Goal: Answer question/provide support: Share knowledge or assist other users

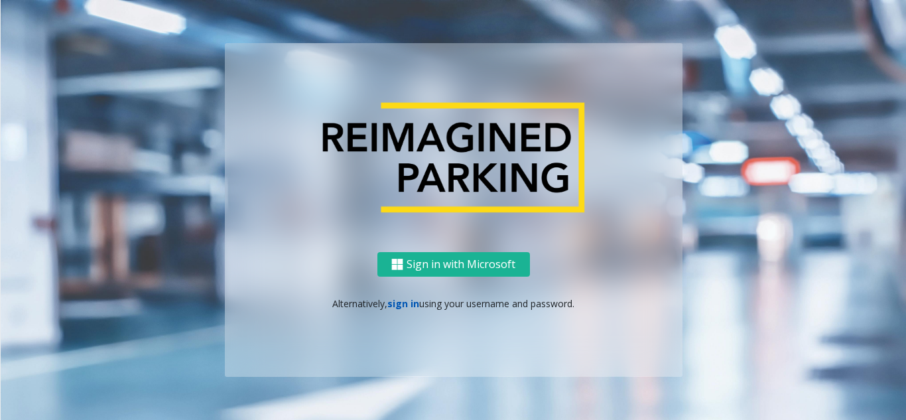
click at [403, 308] on link "sign in" at bounding box center [403, 303] width 32 height 13
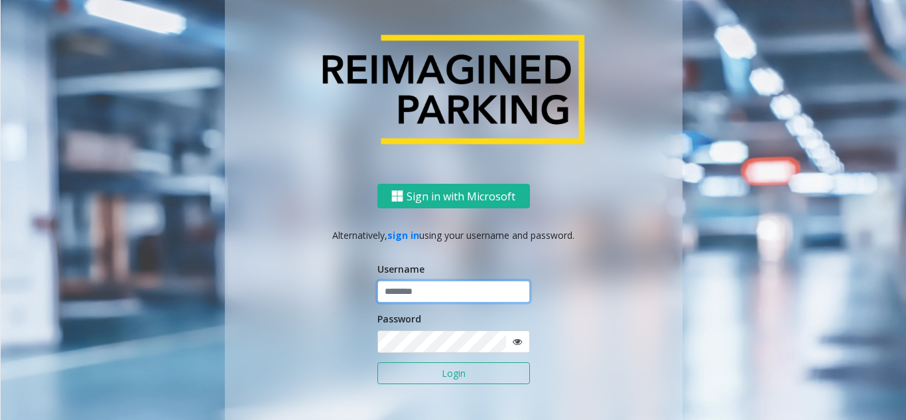
click at [436, 300] on input "text" at bounding box center [453, 292] width 153 height 23
paste input "**********"
type input "**********"
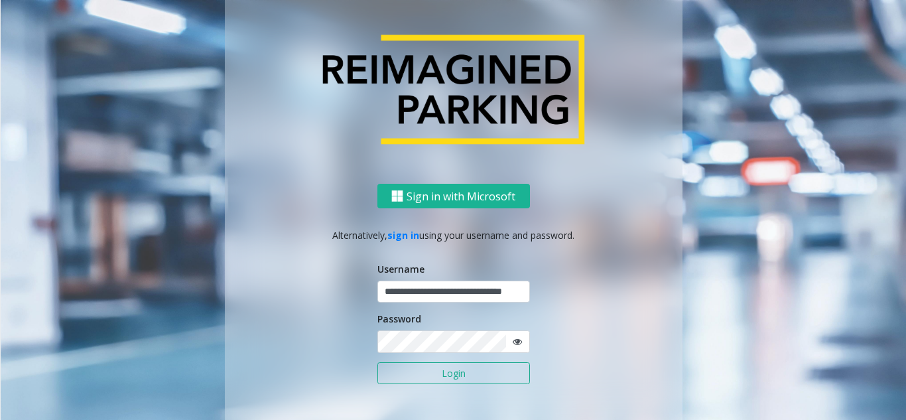
click at [434, 370] on button "Login" at bounding box center [453, 373] width 153 height 23
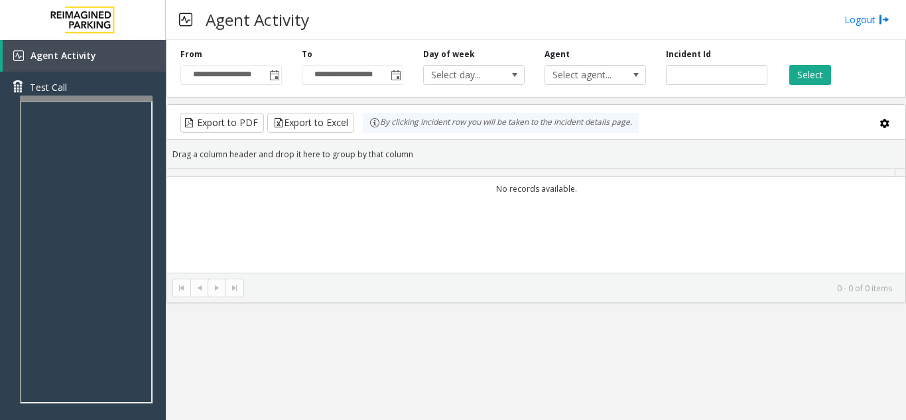
click at [431, 379] on div "**********" at bounding box center [536, 230] width 740 height 380
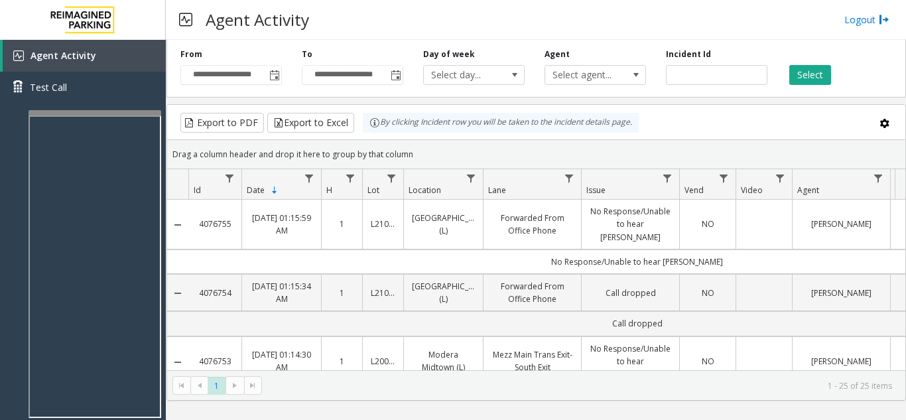
click at [143, 115] on div at bounding box center [95, 112] width 133 height 5
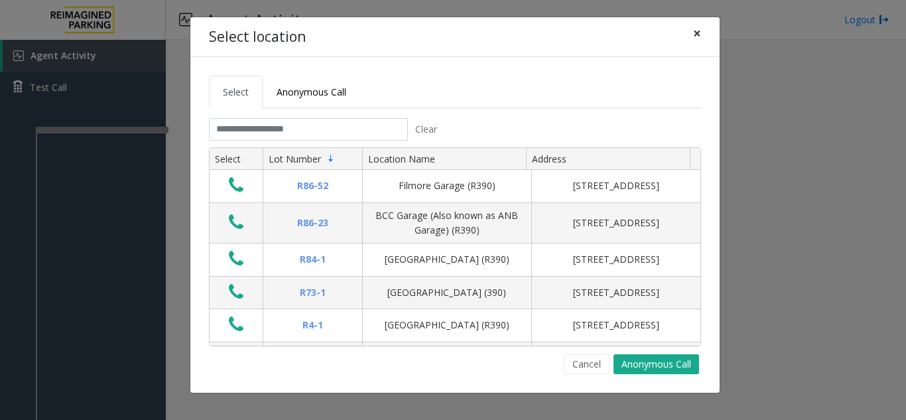
click at [697, 38] on span "×" at bounding box center [697, 33] width 8 height 19
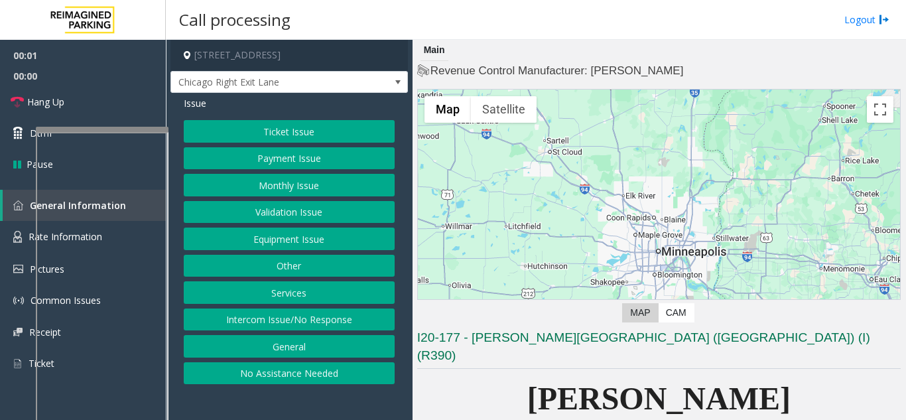
click at [301, 318] on button "Intercom Issue/No Response" at bounding box center [289, 319] width 211 height 23
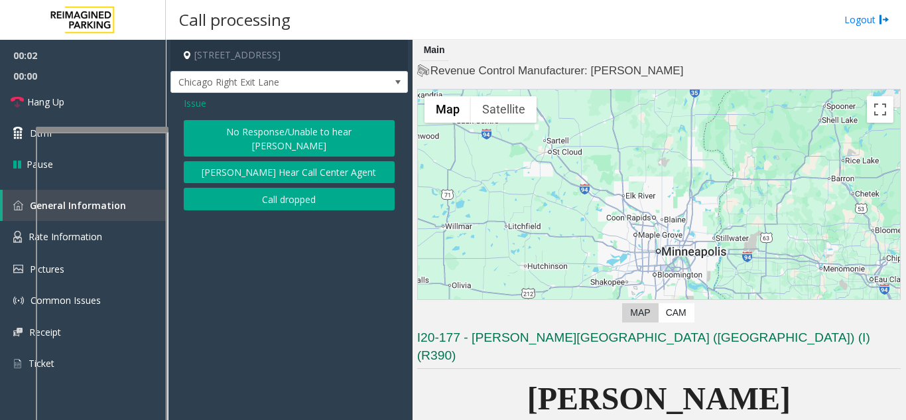
click at [279, 128] on button "No Response/Unable to hear [PERSON_NAME]" at bounding box center [289, 138] width 211 height 36
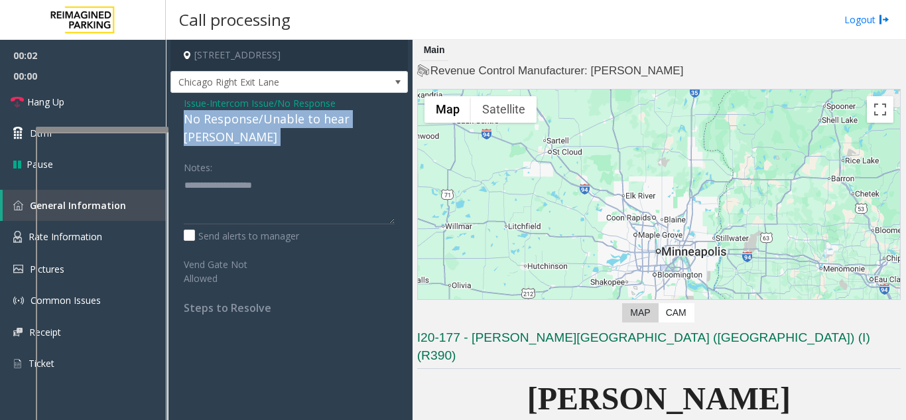
click at [279, 128] on div "No Response/Unable to hear [PERSON_NAME]" at bounding box center [289, 128] width 211 height 36
click at [216, 121] on div "No Response/Unable to hear [PERSON_NAME]" at bounding box center [289, 128] width 211 height 36
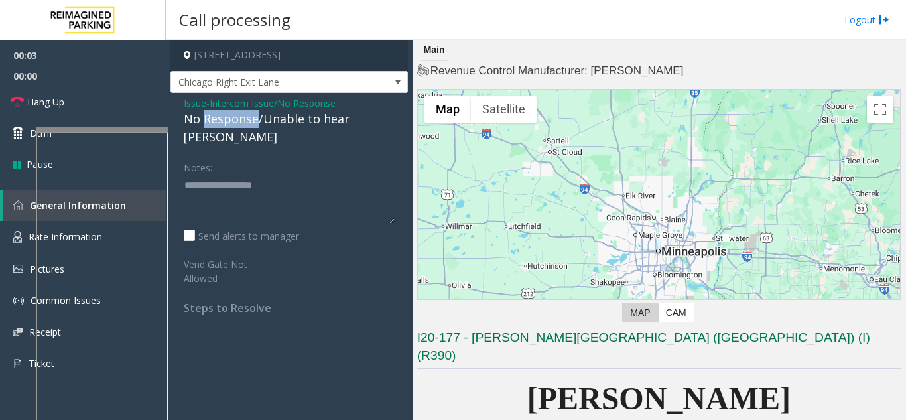
click at [216, 121] on div "No Response/Unable to hear [PERSON_NAME]" at bounding box center [289, 128] width 211 height 36
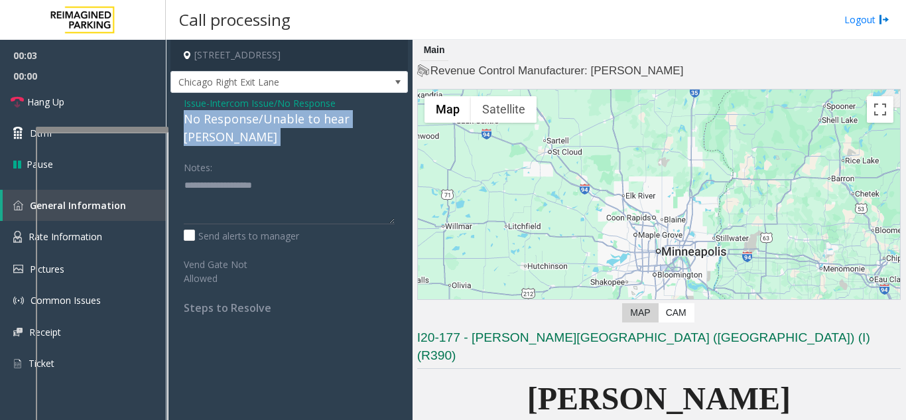
click at [216, 121] on div "No Response/Unable to hear [PERSON_NAME]" at bounding box center [289, 128] width 211 height 36
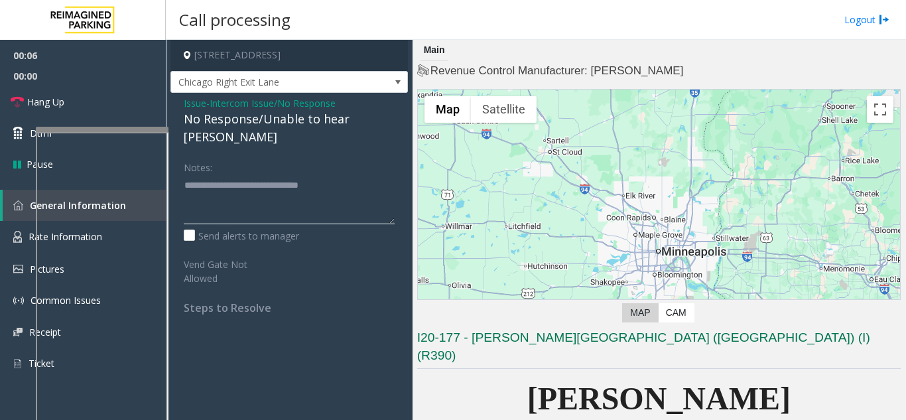
type textarea "**********"
click at [113, 107] on link "Hang Up" at bounding box center [83, 101] width 166 height 31
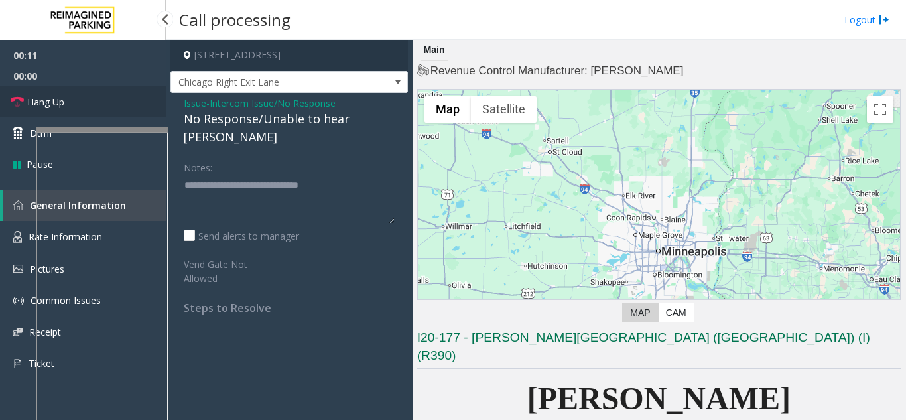
click at [113, 107] on link "Hang Up" at bounding box center [83, 101] width 166 height 31
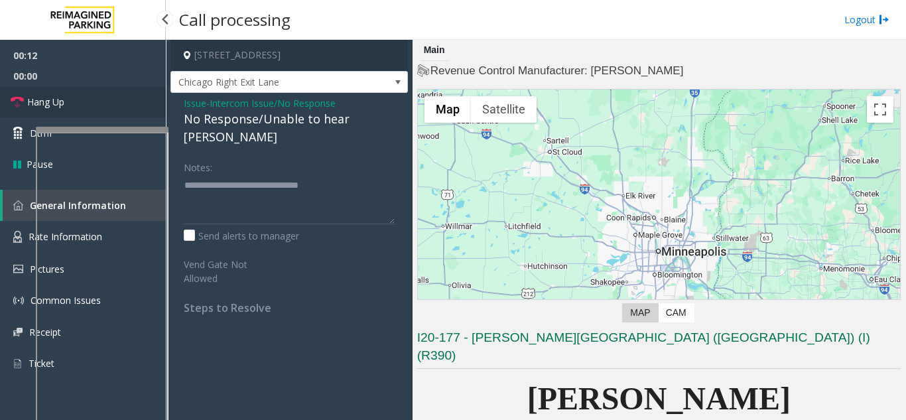
click at [113, 107] on link "Hang Up" at bounding box center [83, 101] width 166 height 31
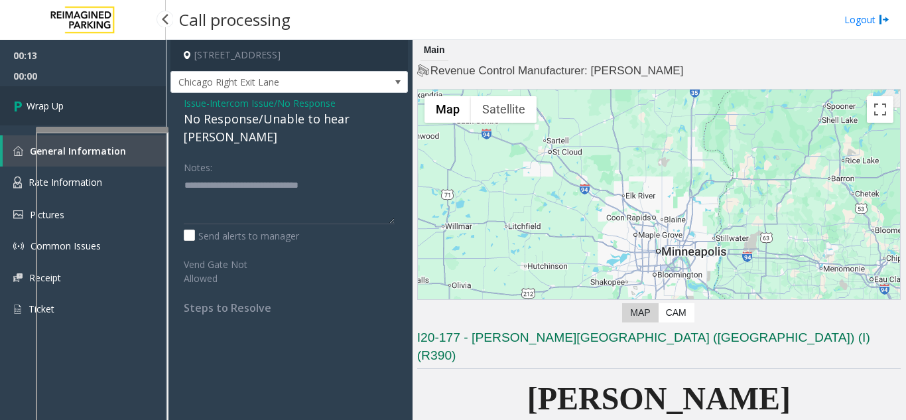
click at [74, 103] on link "Wrap Up" at bounding box center [83, 105] width 166 height 39
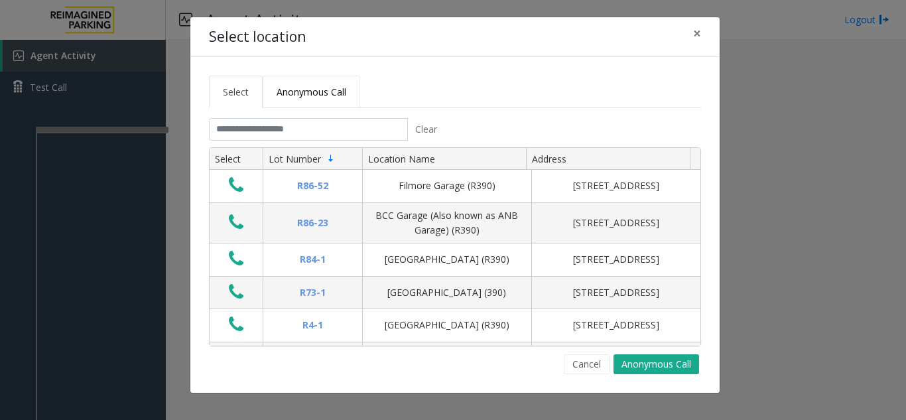
click at [310, 105] on link "Anonymous Call" at bounding box center [312, 92] width 98 height 33
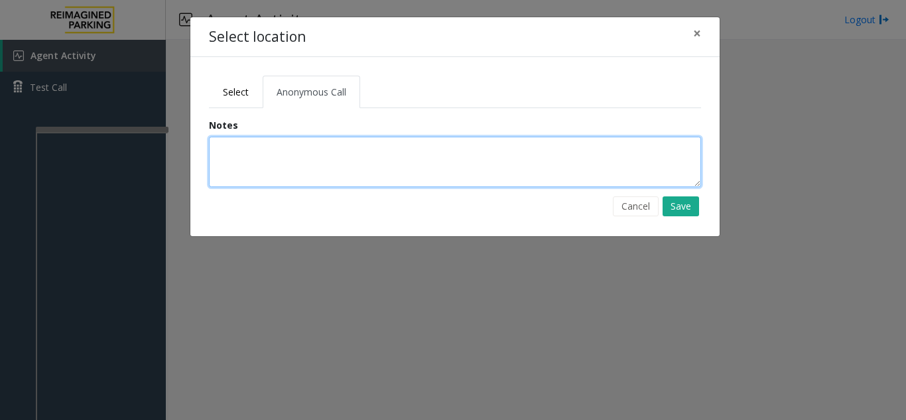
click at [287, 167] on textarea at bounding box center [455, 162] width 492 height 50
type textarea "*"
click at [257, 153] on textarea "**********" at bounding box center [455, 162] width 492 height 50
type textarea "**********"
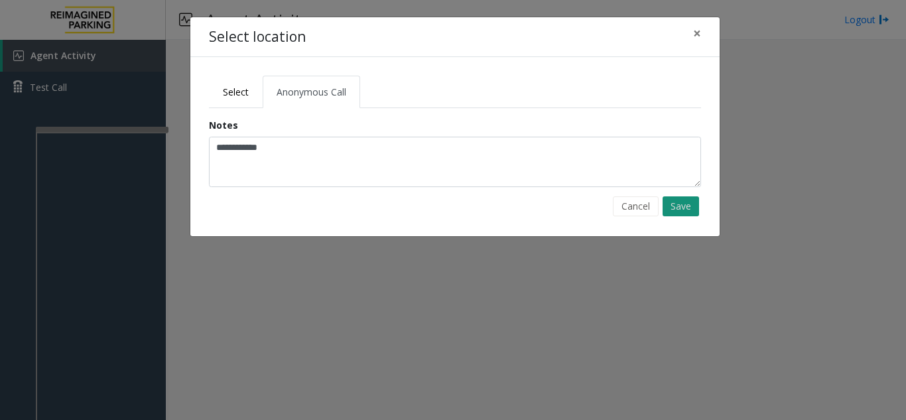
click at [675, 206] on button "Save" at bounding box center [681, 206] width 36 height 20
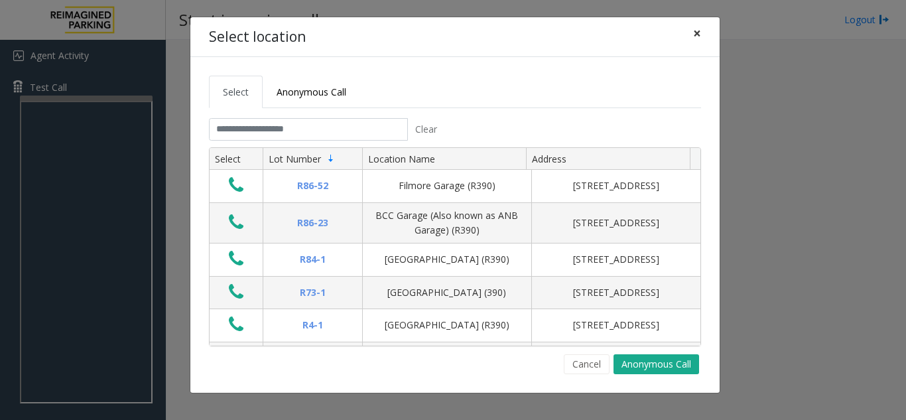
click at [699, 30] on span "×" at bounding box center [697, 33] width 8 height 19
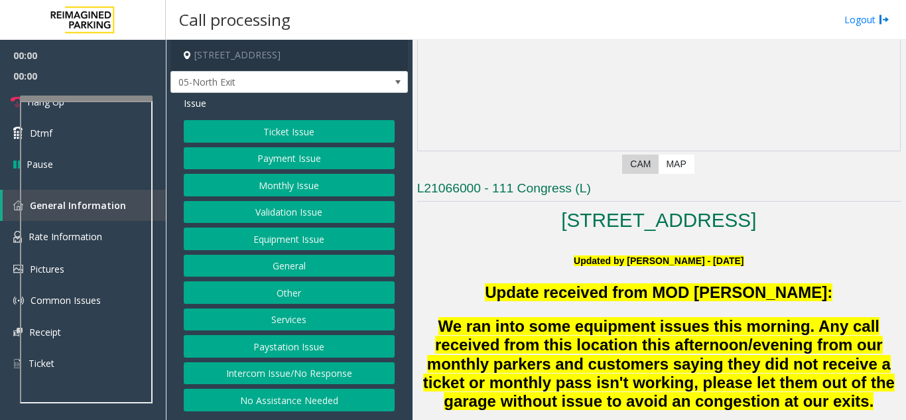
scroll to position [133, 0]
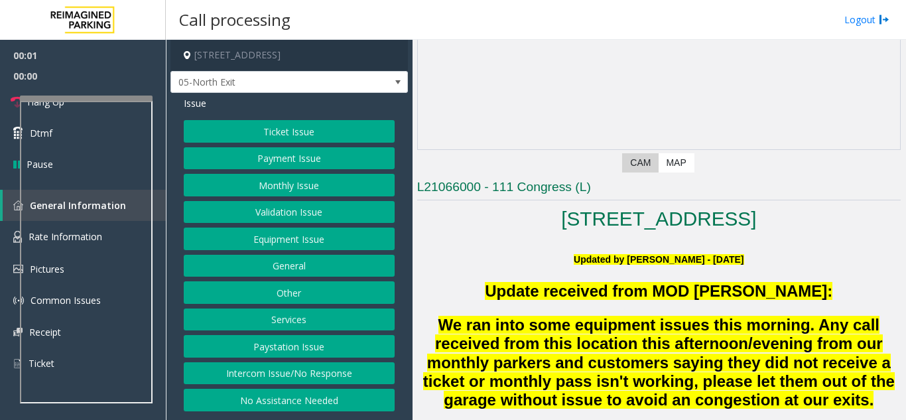
click at [304, 372] on button "Intercom Issue/No Response" at bounding box center [289, 373] width 211 height 23
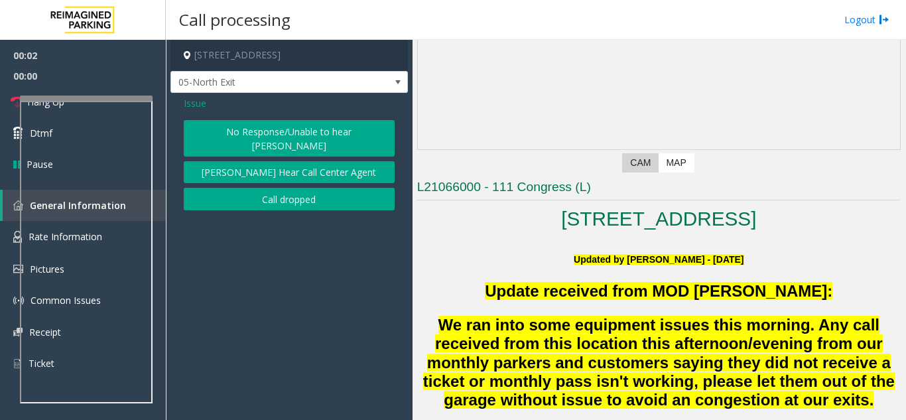
click at [247, 128] on button "No Response/Unable to hear [PERSON_NAME]" at bounding box center [289, 138] width 211 height 36
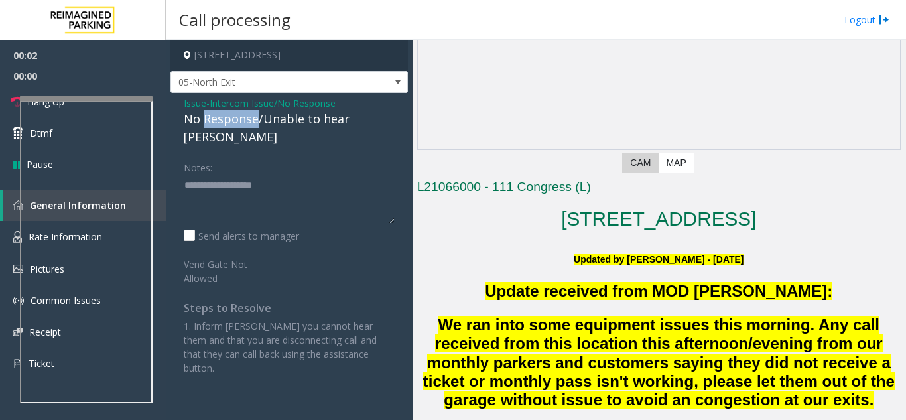
click at [247, 128] on div "No Response/Unable to hear [PERSON_NAME]" at bounding box center [289, 128] width 211 height 36
click at [230, 119] on div "No Response/Unable to hear parker" at bounding box center [289, 128] width 211 height 36
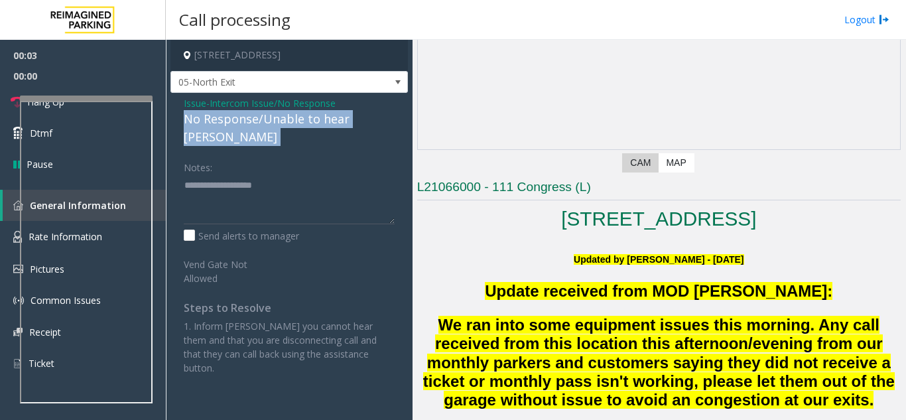
click at [230, 119] on div "No Response/Unable to hear [PERSON_NAME]" at bounding box center [289, 128] width 211 height 36
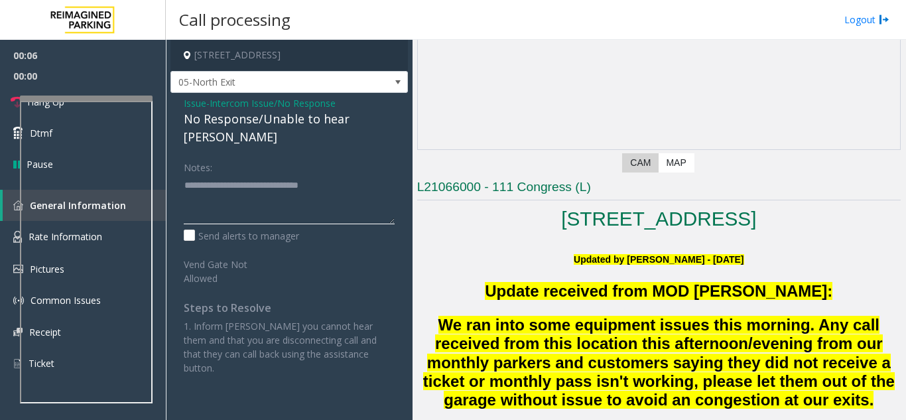
type textarea "**********"
click at [11, 104] on icon at bounding box center [17, 102] width 13 height 13
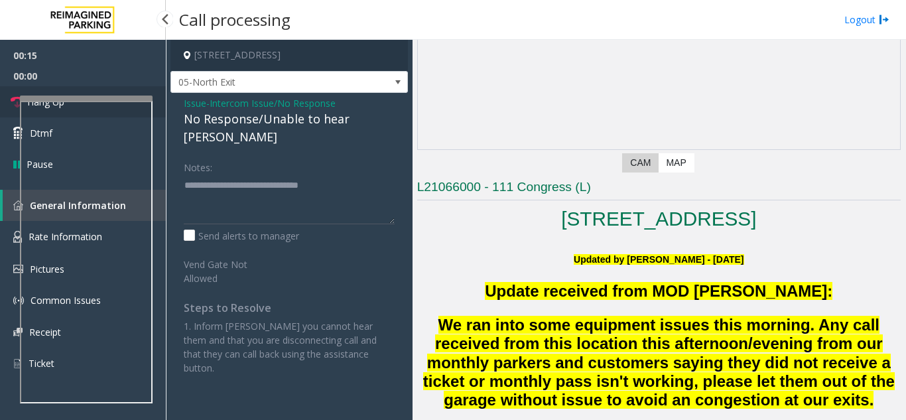
click at [11, 104] on icon at bounding box center [17, 102] width 13 height 13
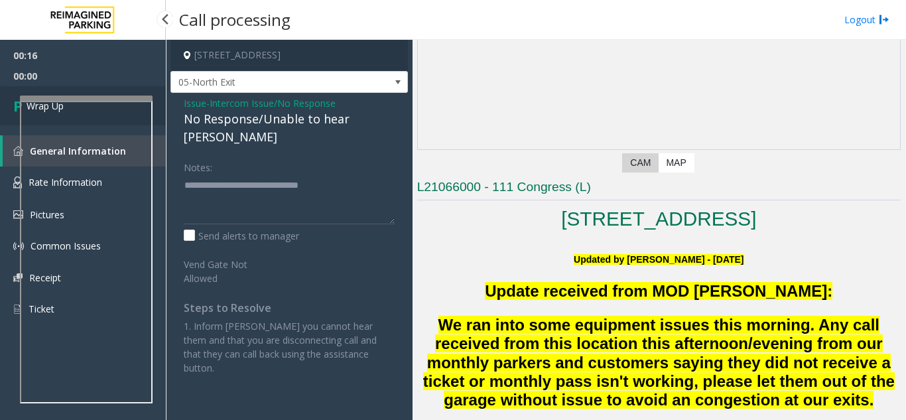
click at [11, 104] on link "Wrap Up" at bounding box center [83, 105] width 166 height 39
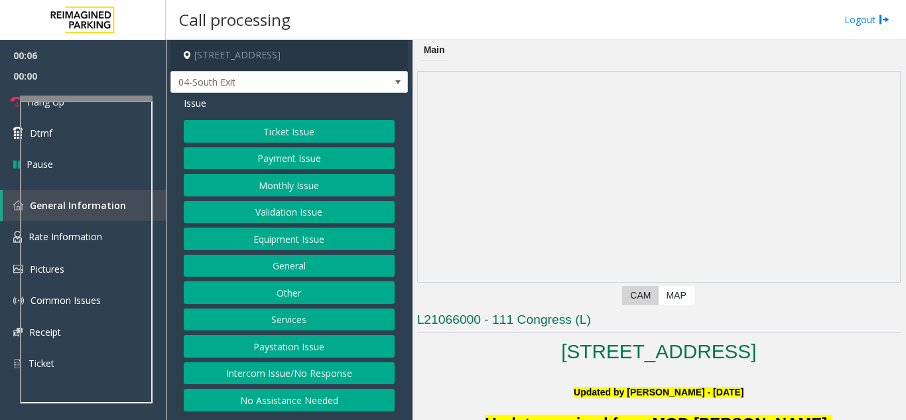
click at [288, 374] on button "Intercom Issue/No Response" at bounding box center [289, 373] width 211 height 23
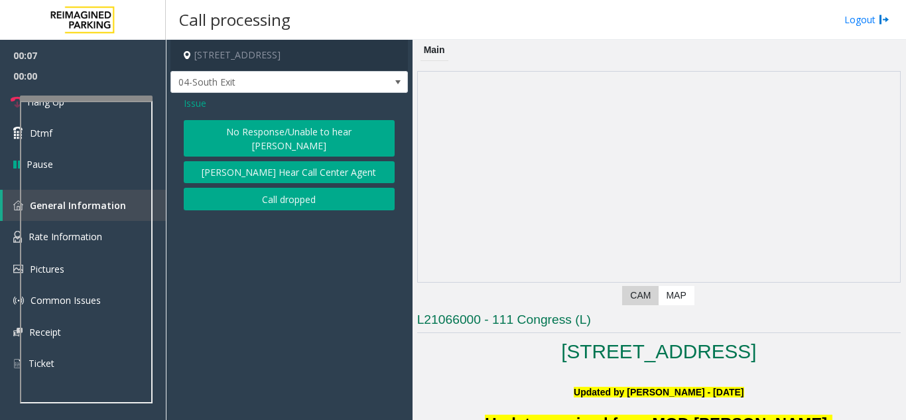
click at [236, 131] on button "No Response/Unable to hear [PERSON_NAME]" at bounding box center [289, 138] width 211 height 36
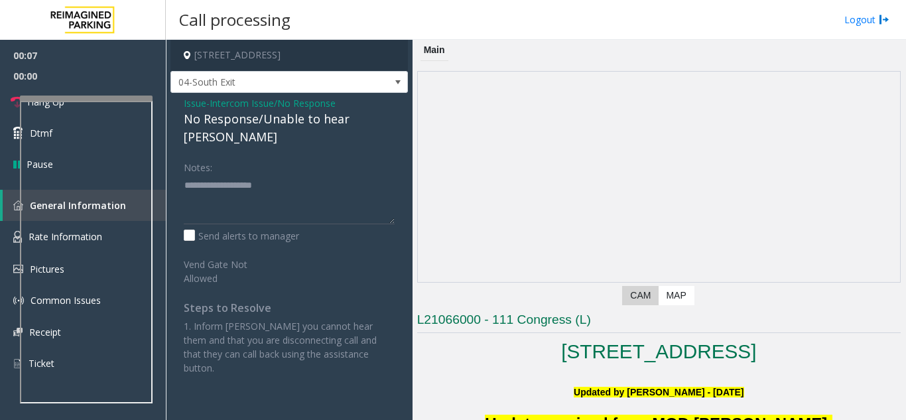
click at [228, 123] on div "No Response/Unable to hear [PERSON_NAME]" at bounding box center [289, 128] width 211 height 36
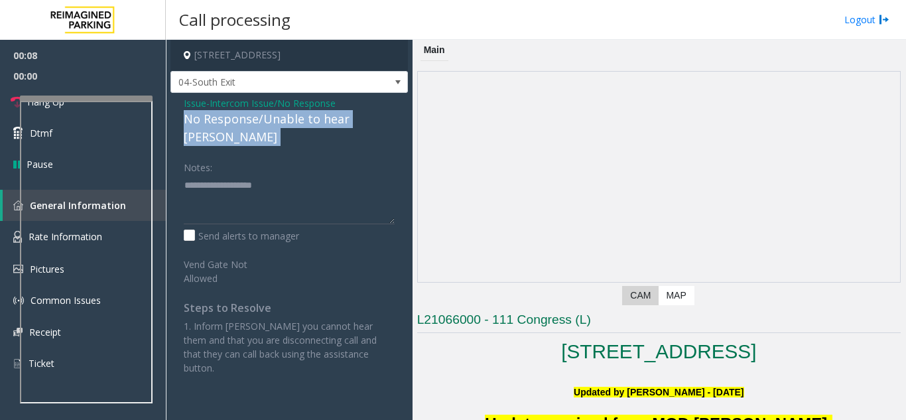
click at [228, 123] on div "No Response/Unable to hear [PERSON_NAME]" at bounding box center [289, 128] width 211 height 36
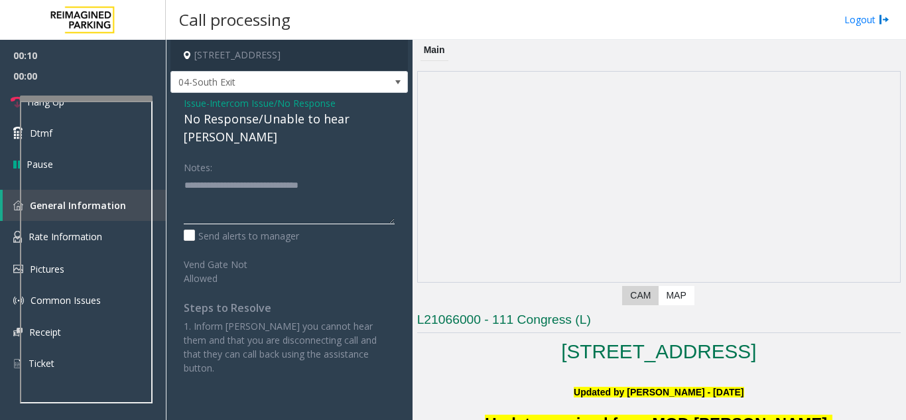
type textarea "**********"
click at [88, 82] on span "00:00" at bounding box center [83, 76] width 166 height 21
click at [13, 108] on icon at bounding box center [17, 102] width 13 height 13
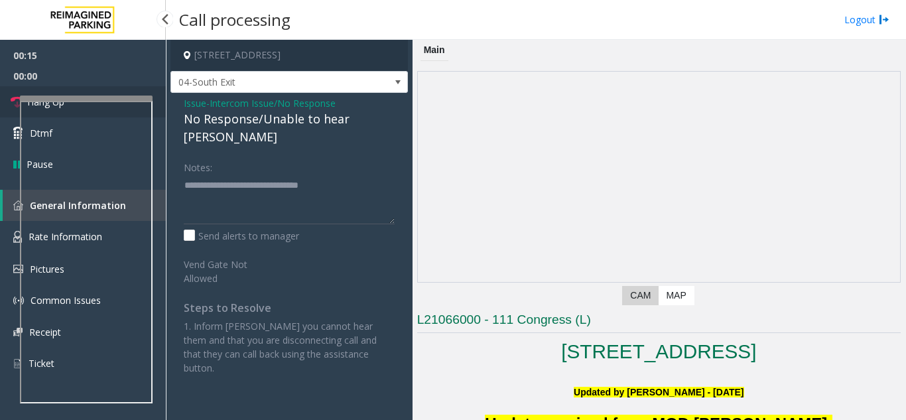
click at [13, 108] on icon at bounding box center [17, 102] width 13 height 13
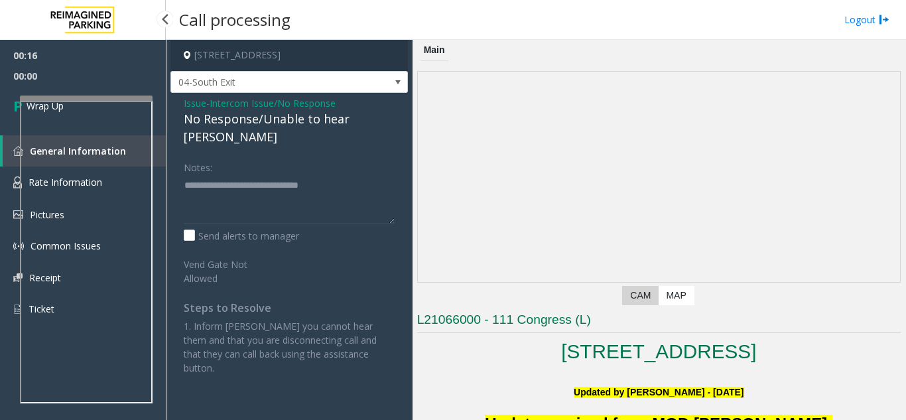
click at [13, 108] on link "Wrap Up" at bounding box center [83, 105] width 166 height 39
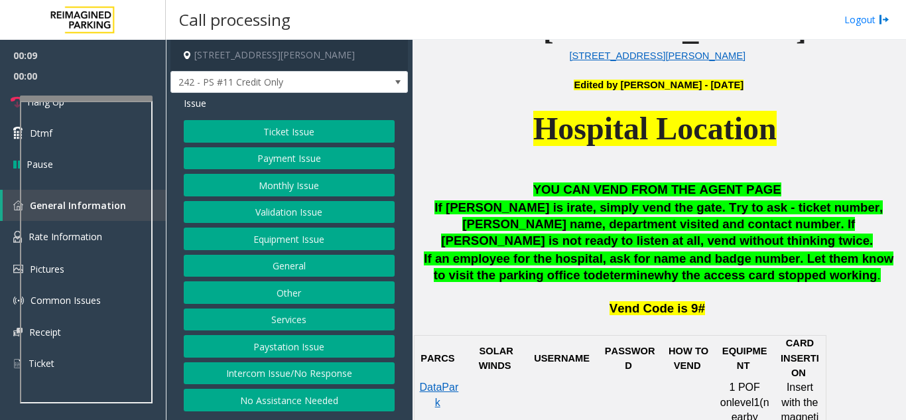
scroll to position [531, 0]
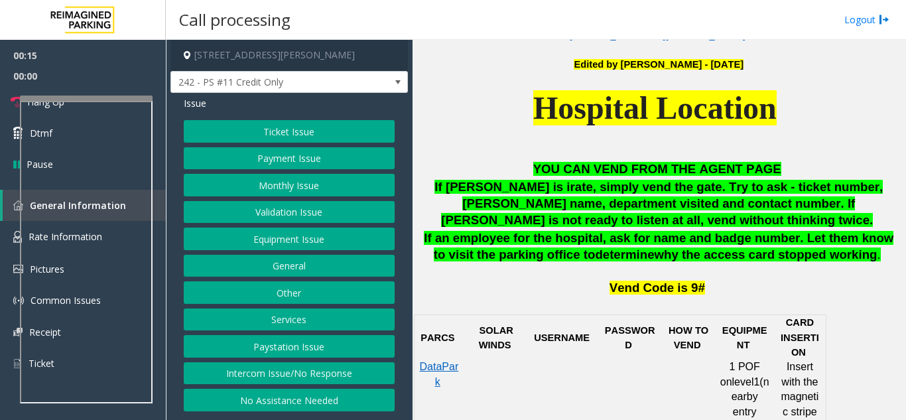
click at [254, 243] on button "Equipment Issue" at bounding box center [289, 239] width 211 height 23
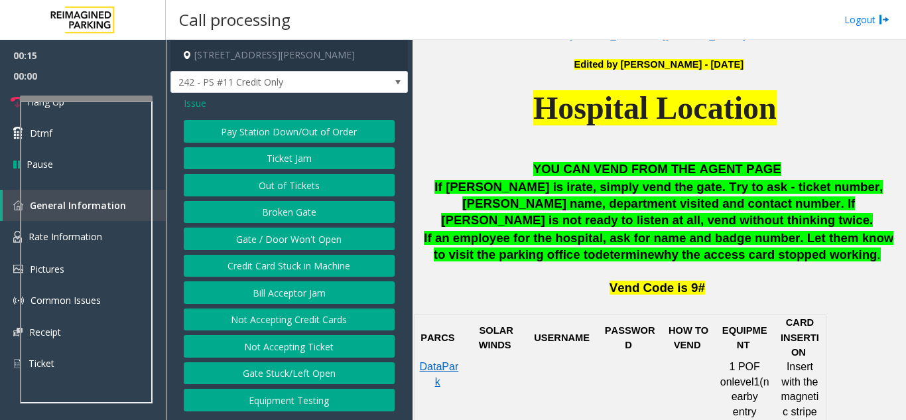
click at [254, 243] on button "Gate / Door Won't Open" at bounding box center [289, 239] width 211 height 23
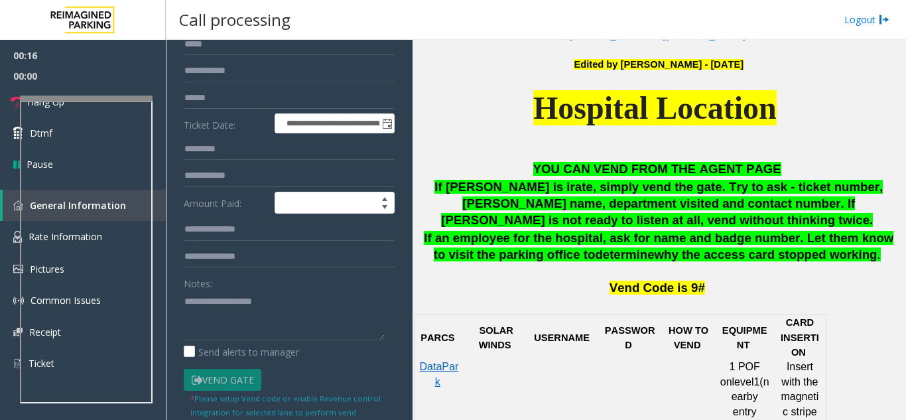
scroll to position [133, 0]
click at [232, 308] on textarea at bounding box center [284, 315] width 201 height 50
click at [231, 311] on textarea at bounding box center [284, 315] width 201 height 50
click at [210, 298] on textarea at bounding box center [284, 315] width 201 height 50
click at [241, 330] on textarea at bounding box center [284, 315] width 201 height 50
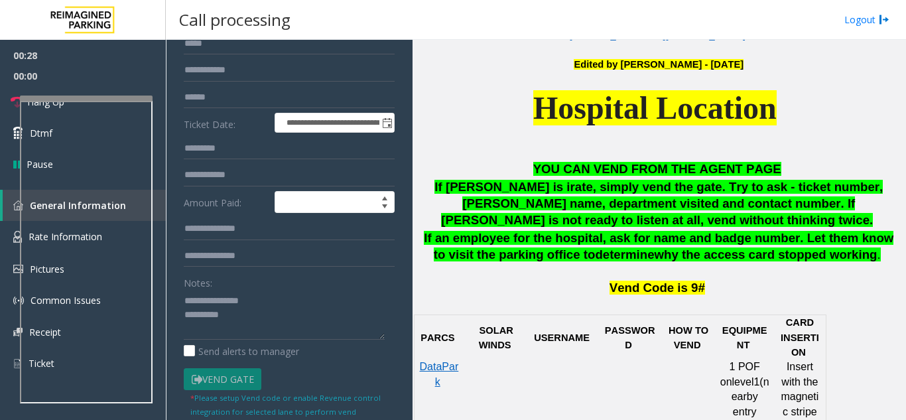
click at [274, 289] on div "Notes:" at bounding box center [289, 305] width 211 height 68
click at [279, 299] on textarea at bounding box center [284, 315] width 201 height 50
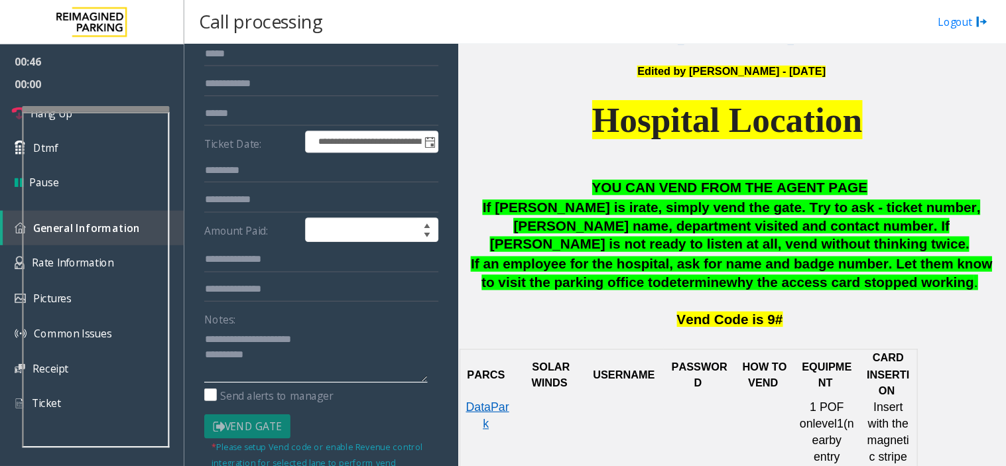
scroll to position [0, 0]
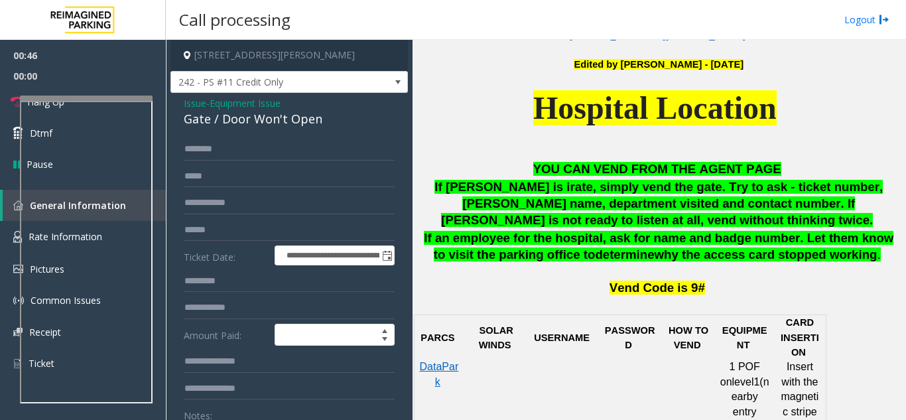
type textarea "**********"
click at [200, 108] on span "Issue" at bounding box center [195, 103] width 23 height 14
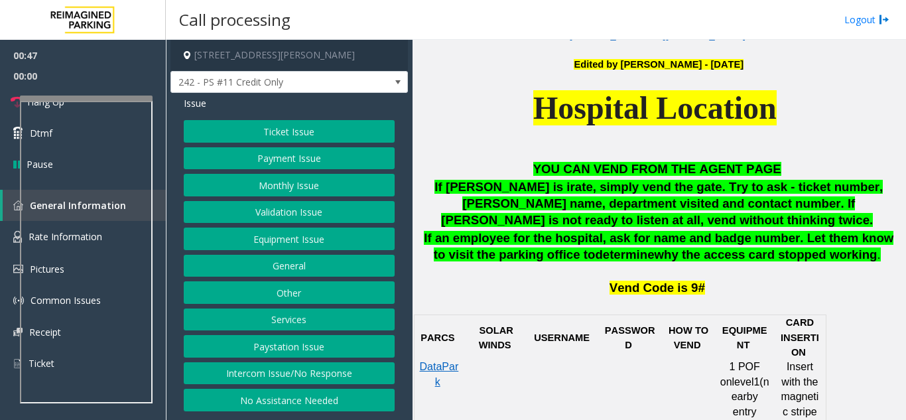
click at [257, 188] on button "Monthly Issue" at bounding box center [289, 185] width 211 height 23
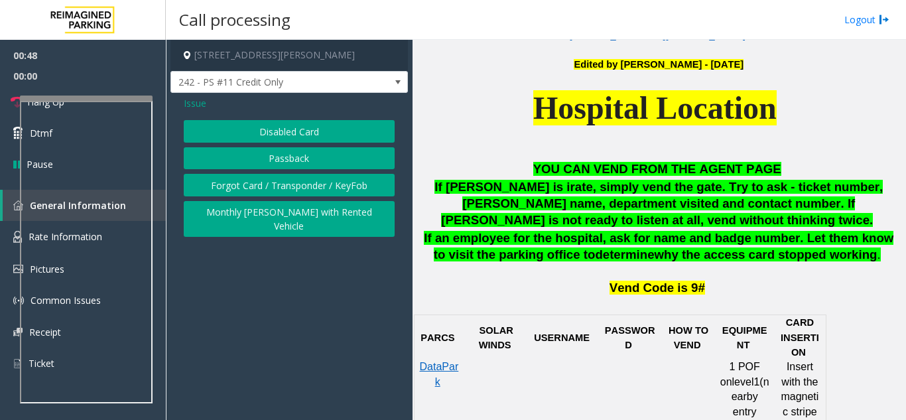
click at [258, 137] on button "Disabled Card" at bounding box center [289, 131] width 211 height 23
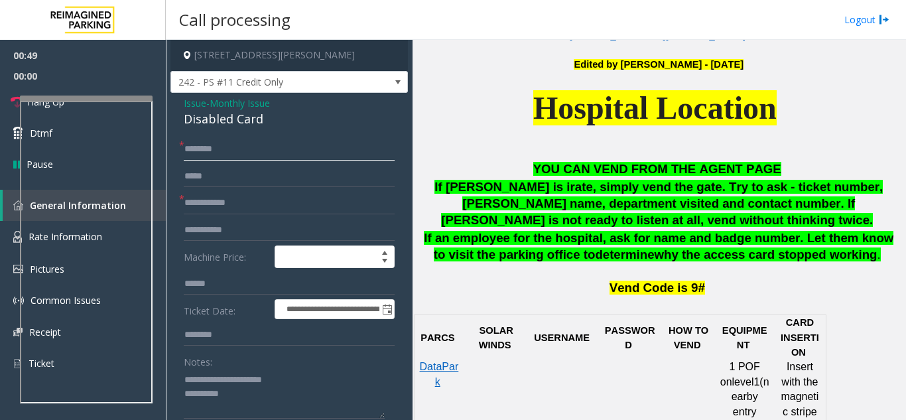
click at [248, 145] on input "text" at bounding box center [289, 149] width 211 height 23
type input "**"
click at [226, 202] on input "text" at bounding box center [289, 203] width 211 height 23
click at [253, 201] on input "**" at bounding box center [289, 203] width 211 height 23
click at [202, 212] on input "**" at bounding box center [289, 203] width 211 height 23
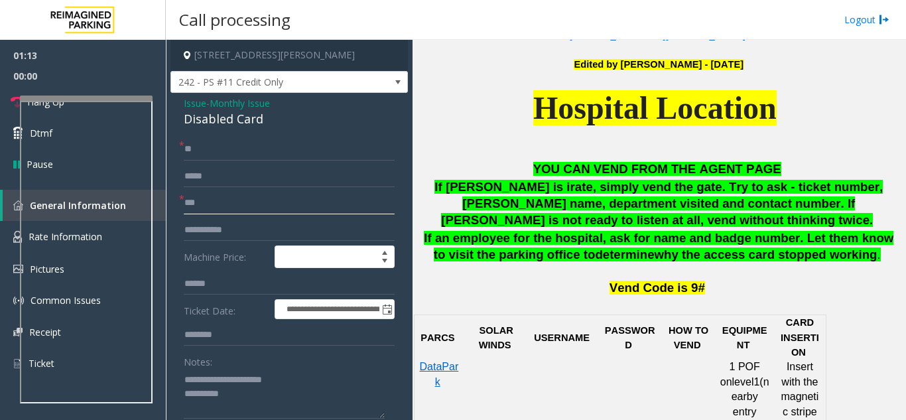
type input "**"
click at [303, 387] on textarea at bounding box center [284, 394] width 201 height 50
click at [297, 381] on textarea at bounding box center [284, 394] width 201 height 50
click at [11, 101] on icon at bounding box center [17, 102] width 13 height 13
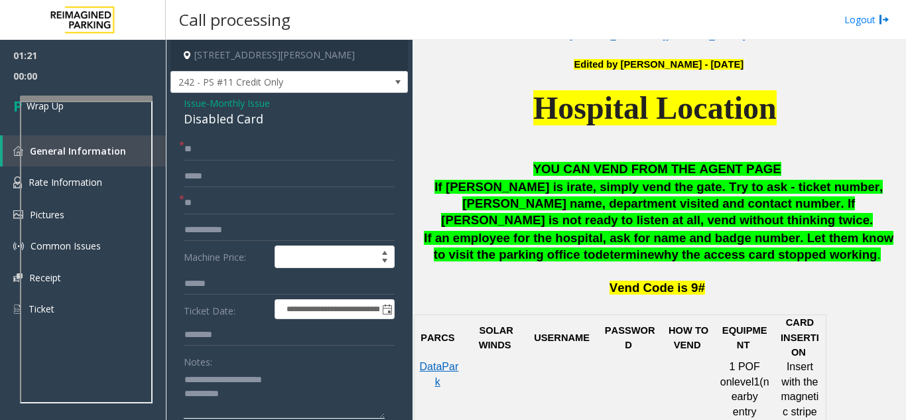
drag, startPoint x: 253, startPoint y: 384, endPoint x: 305, endPoint y: 388, distance: 51.9
click at [305, 388] on textarea at bounding box center [284, 394] width 201 height 50
click at [299, 385] on textarea at bounding box center [284, 394] width 201 height 50
click at [249, 379] on textarea at bounding box center [284, 394] width 201 height 50
drag, startPoint x: 252, startPoint y: 380, endPoint x: 306, endPoint y: 386, distance: 54.1
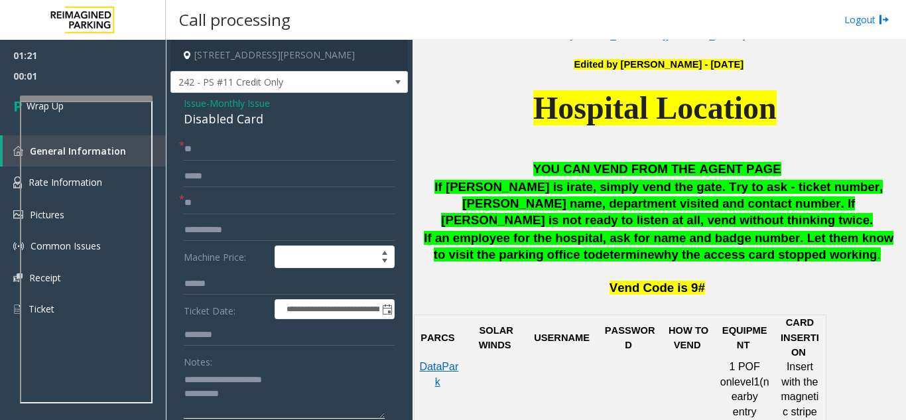
click at [306, 386] on textarea at bounding box center [284, 394] width 201 height 50
click at [294, 406] on textarea at bounding box center [284, 394] width 201 height 50
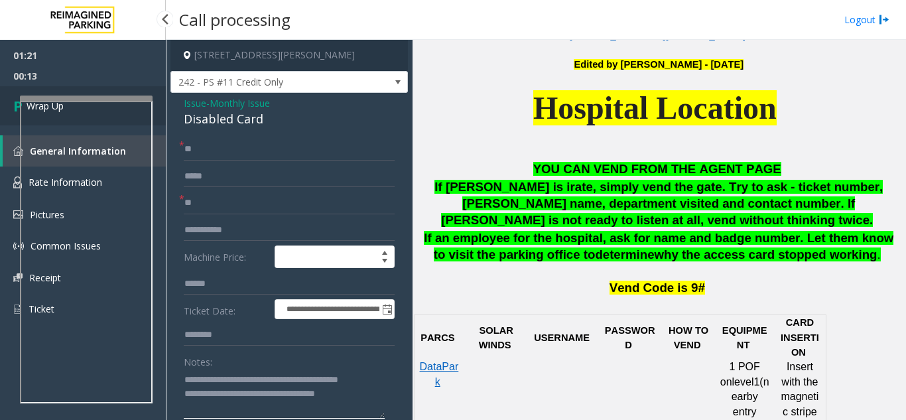
type textarea "**********"
click at [10, 87] on link "Wrap Up" at bounding box center [83, 105] width 166 height 39
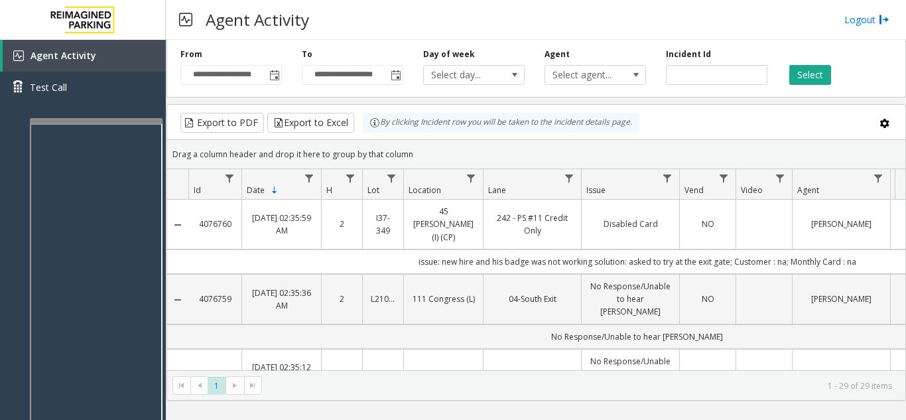
click at [101, 119] on div at bounding box center [96, 120] width 133 height 5
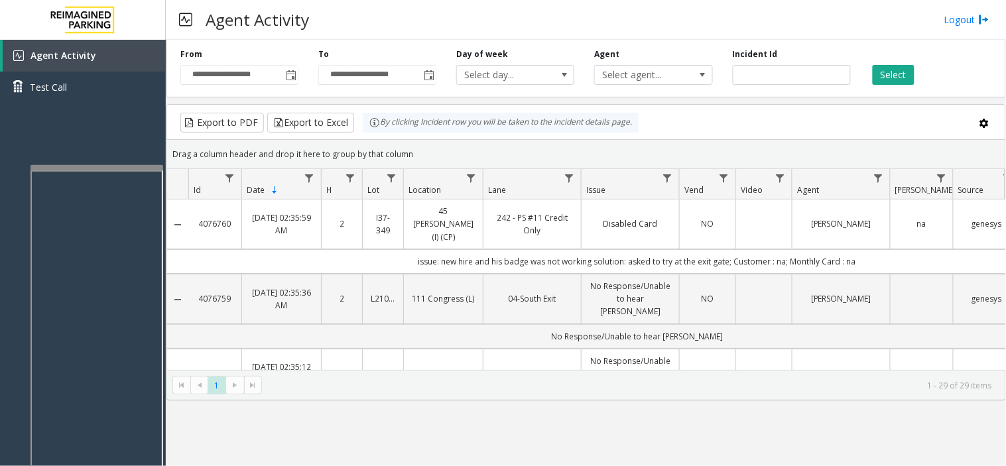
click at [119, 166] on div at bounding box center [97, 167] width 133 height 5
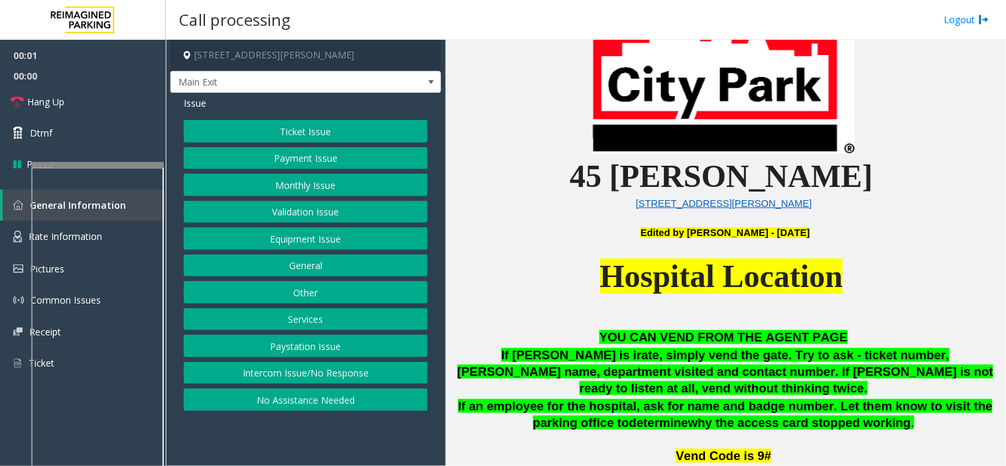
scroll to position [515, 0]
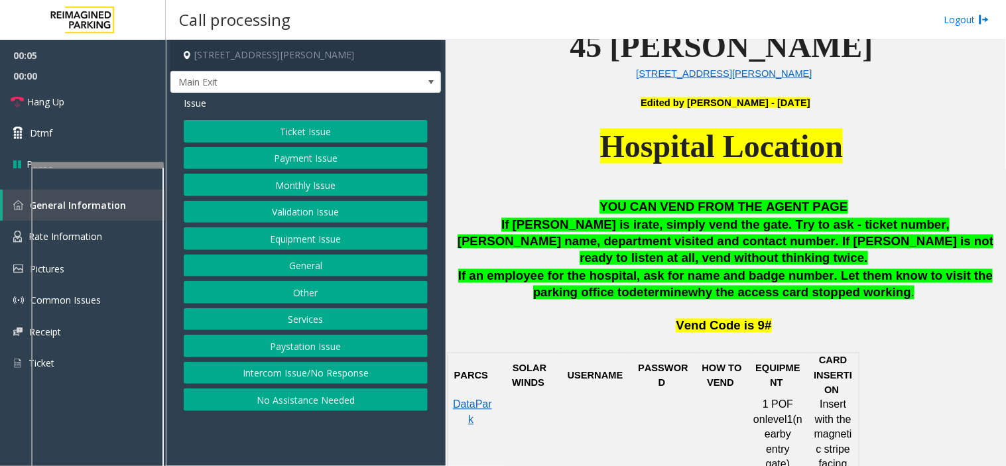
click at [281, 188] on button "Monthly Issue" at bounding box center [306, 185] width 244 height 23
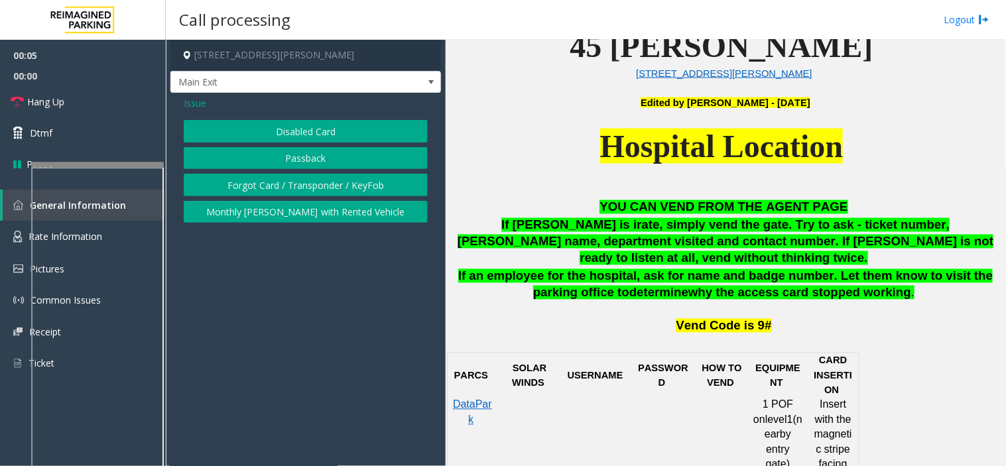
click at [268, 124] on button "Disabled Card" at bounding box center [306, 131] width 244 height 23
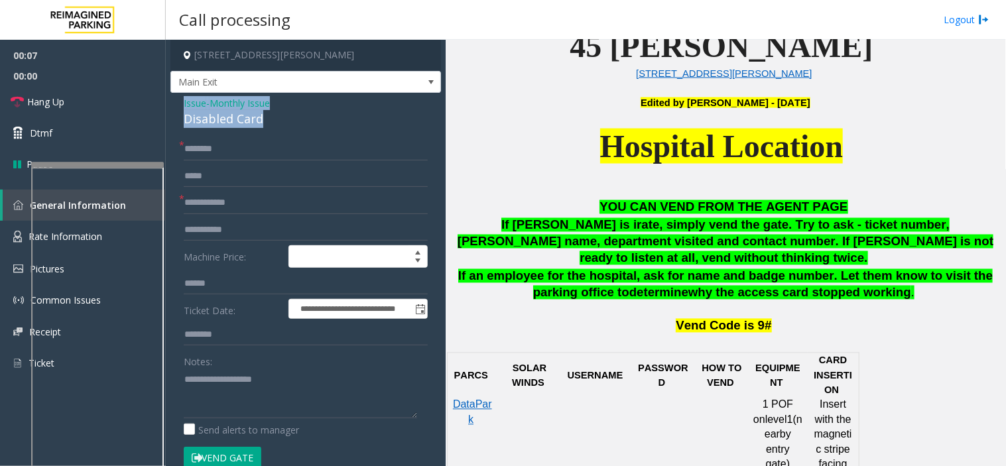
drag, startPoint x: 275, startPoint y: 123, endPoint x: 176, endPoint y: 106, distance: 99.7
click at [176, 106] on div "**********" at bounding box center [305, 472] width 271 height 758
copy div "Issue - Monthly Issue Disabled Card"
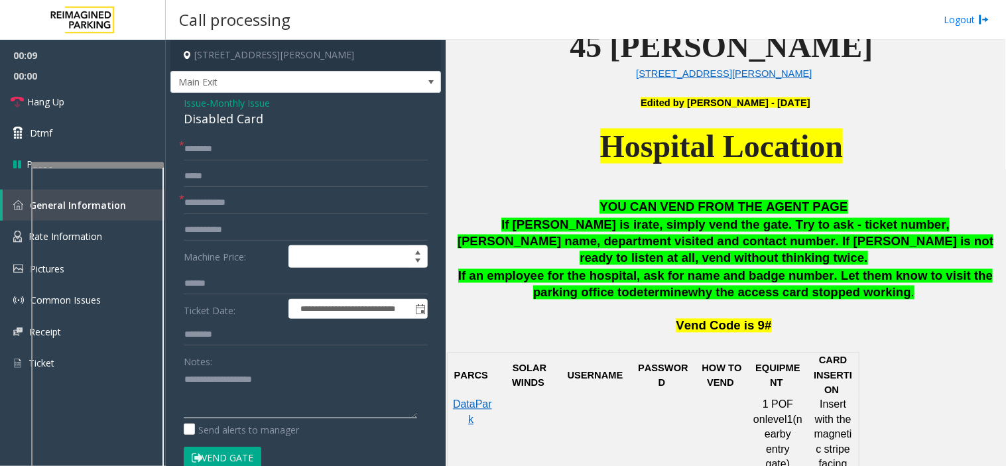
click at [271, 382] on textarea at bounding box center [301, 394] width 234 height 50
paste textarea "**********"
click at [239, 406] on textarea at bounding box center [301, 394] width 234 height 50
click at [256, 393] on textarea at bounding box center [301, 394] width 234 height 50
click at [253, 413] on textarea at bounding box center [301, 394] width 234 height 50
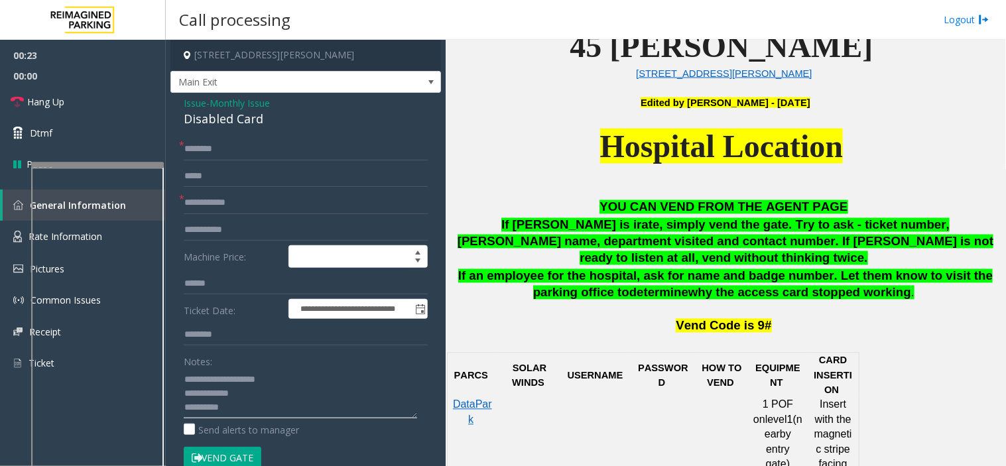
type textarea "**********"
click at [246, 212] on input "text" at bounding box center [306, 203] width 244 height 23
type input "*********"
click at [251, 417] on textarea at bounding box center [301, 394] width 234 height 50
type textarea "**********"
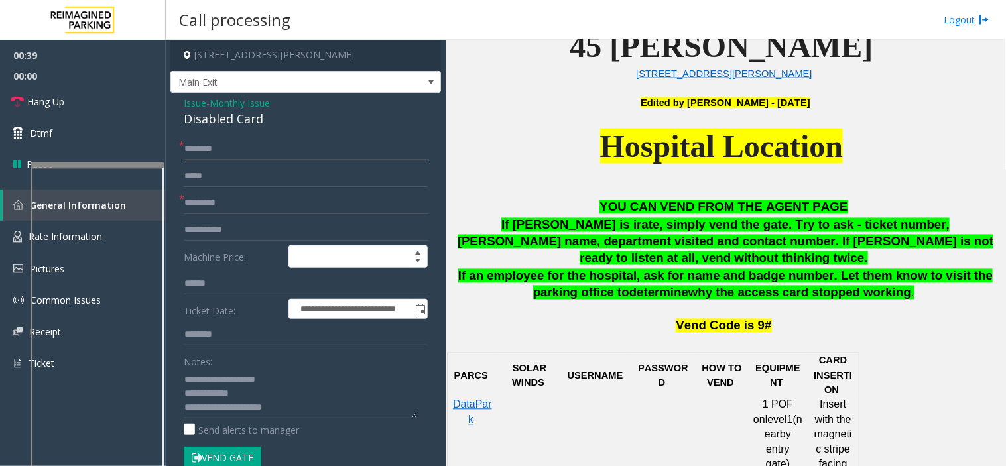
click at [237, 151] on input "text" at bounding box center [306, 149] width 244 height 23
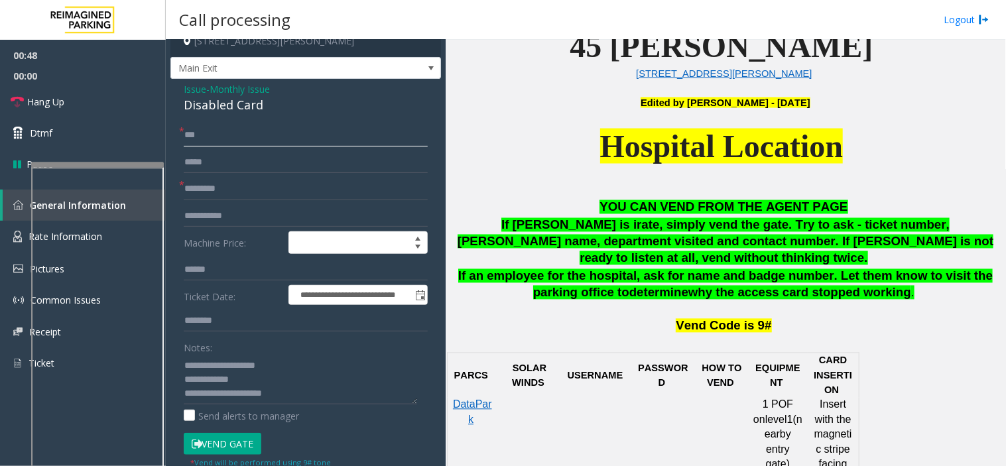
scroll to position [0, 0]
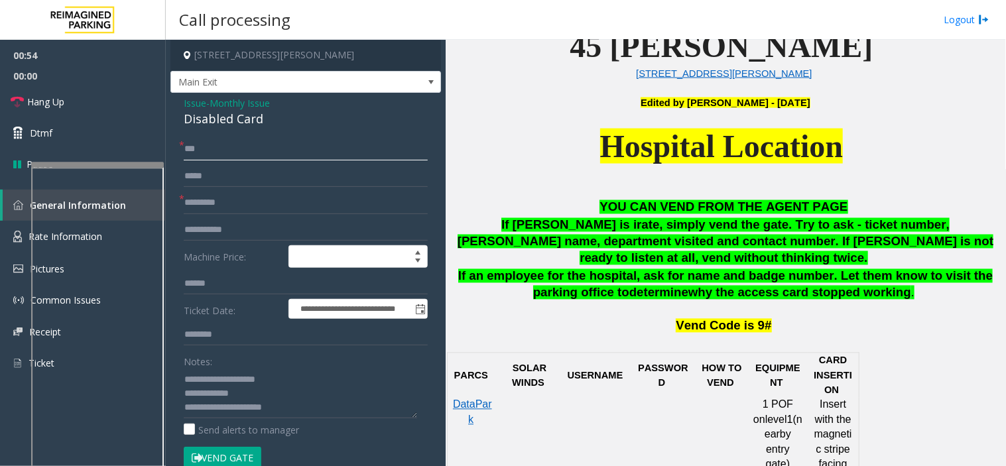
type input "***"
click at [293, 403] on textarea at bounding box center [301, 394] width 234 height 50
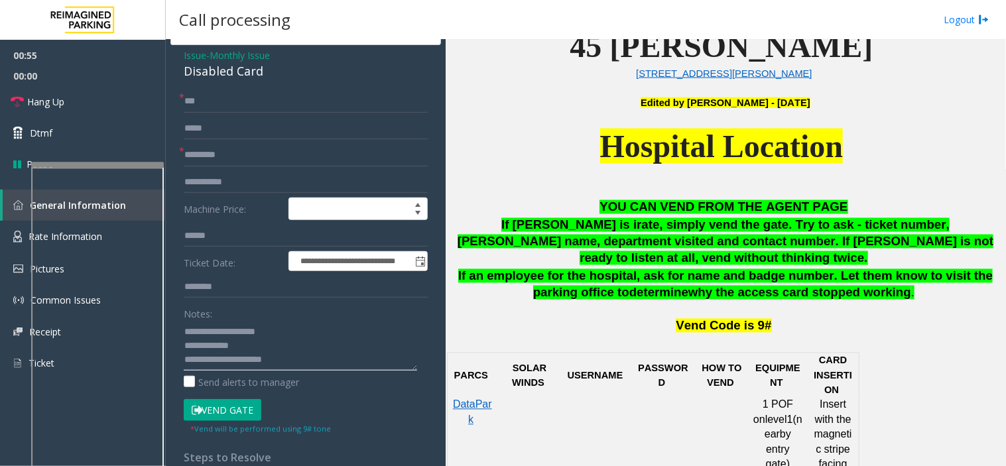
scroll to position [74, 0]
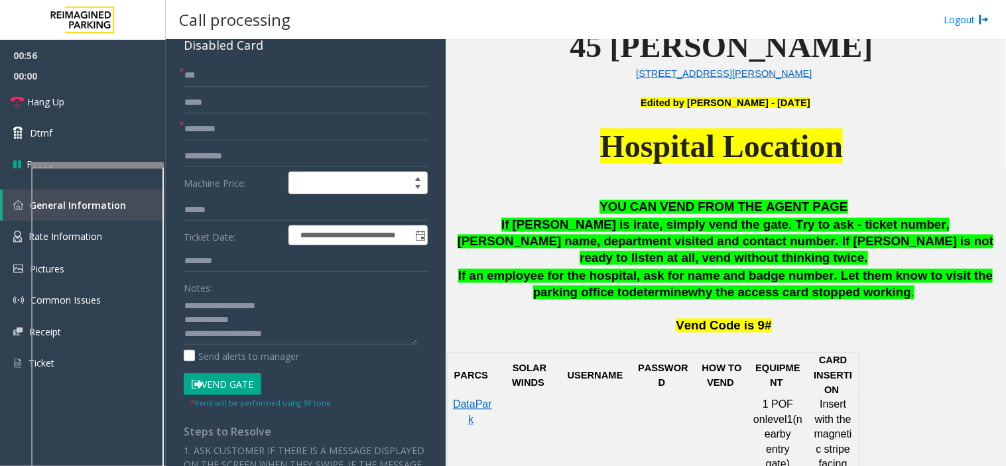
click at [247, 381] on button "Vend Gate" at bounding box center [223, 384] width 78 height 23
click at [289, 335] on textarea at bounding box center [301, 320] width 234 height 50
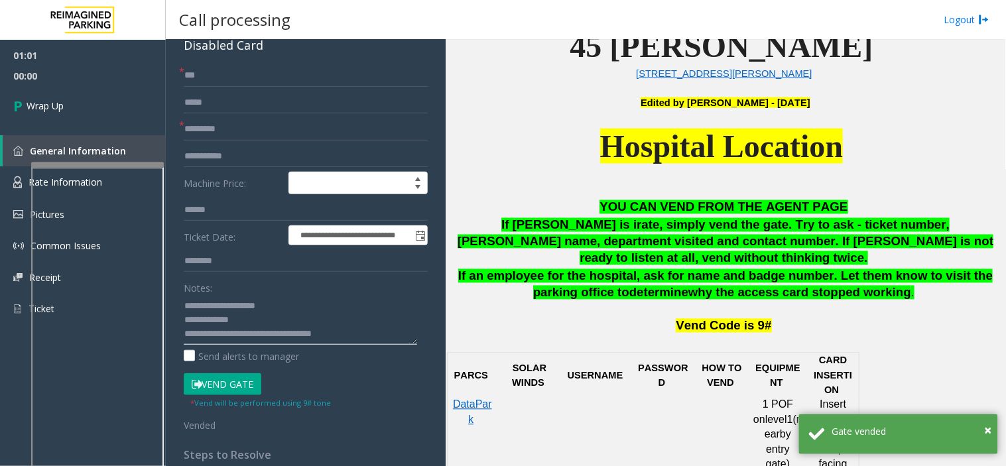
scroll to position [0, 0]
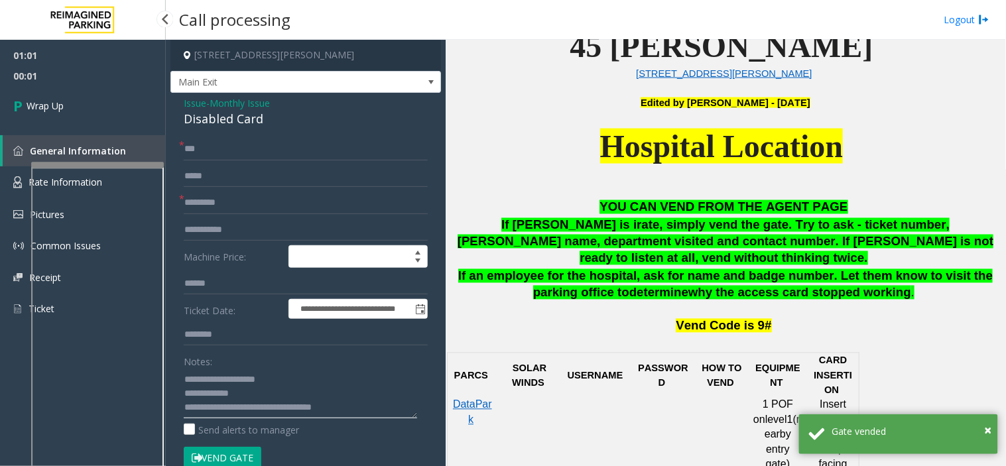
type textarea "**********"
click at [121, 84] on span "00:01" at bounding box center [83, 76] width 166 height 21
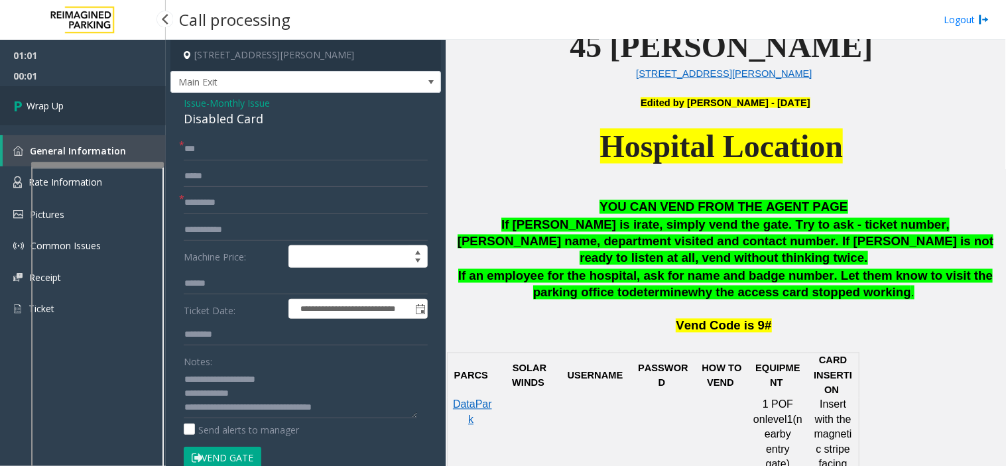
drag, startPoint x: 120, startPoint y: 85, endPoint x: 119, endPoint y: 93, distance: 8.0
click at [120, 86] on link "Wrap Up" at bounding box center [83, 105] width 166 height 39
click at [119, 93] on link "Wrap Up" at bounding box center [83, 105] width 166 height 39
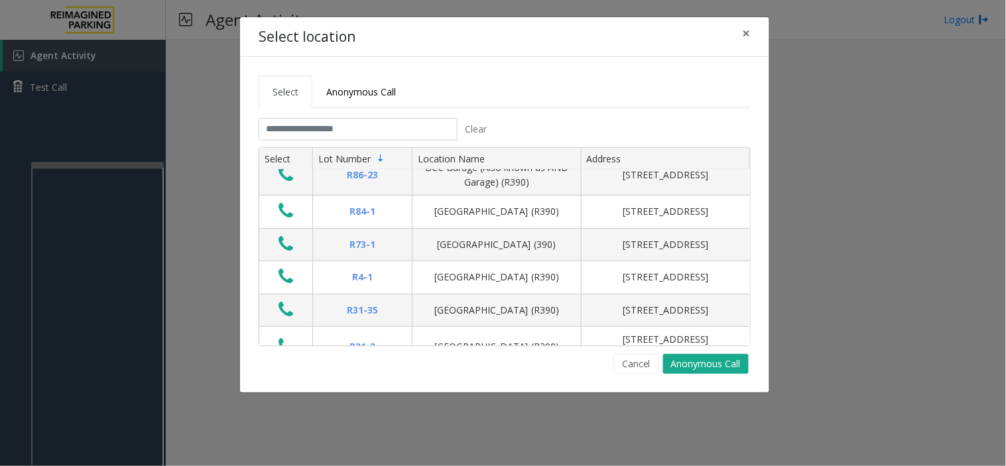
scroll to position [74, 0]
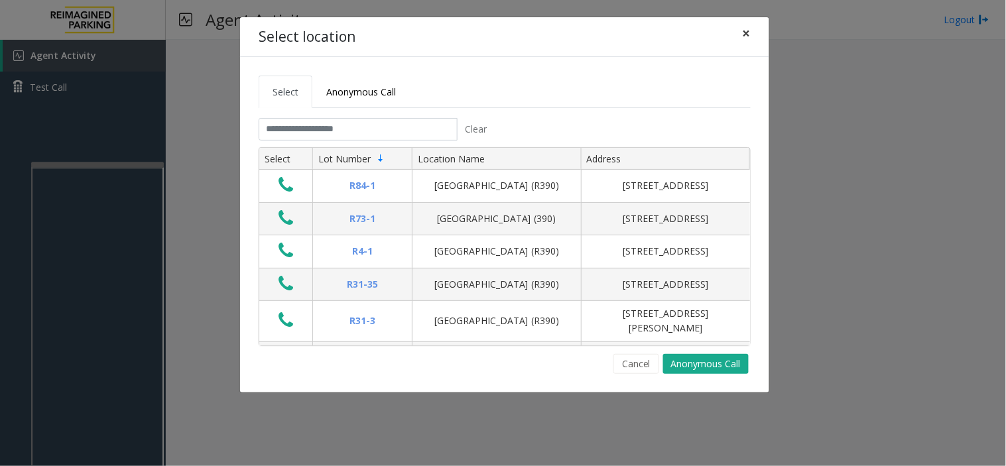
click at [752, 34] on button "×" at bounding box center [747, 33] width 27 height 33
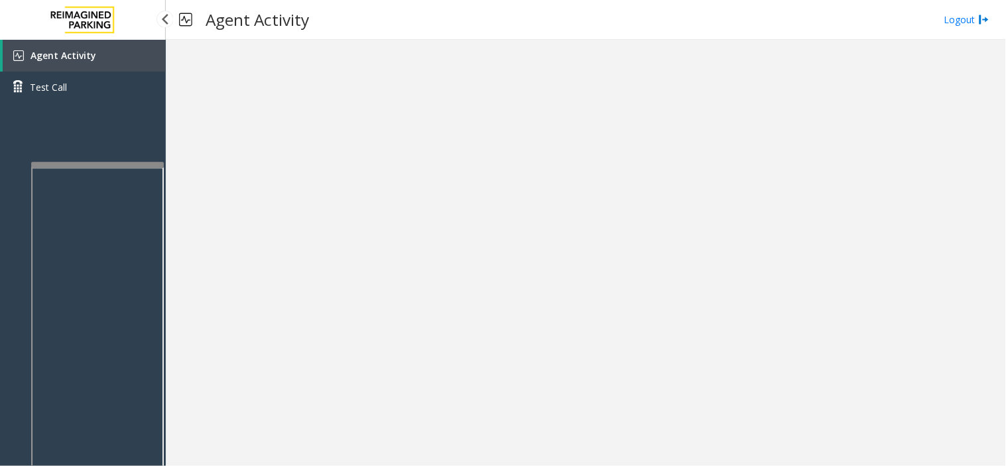
click at [76, 60] on span "Agent Activity" at bounding box center [64, 55] width 66 height 13
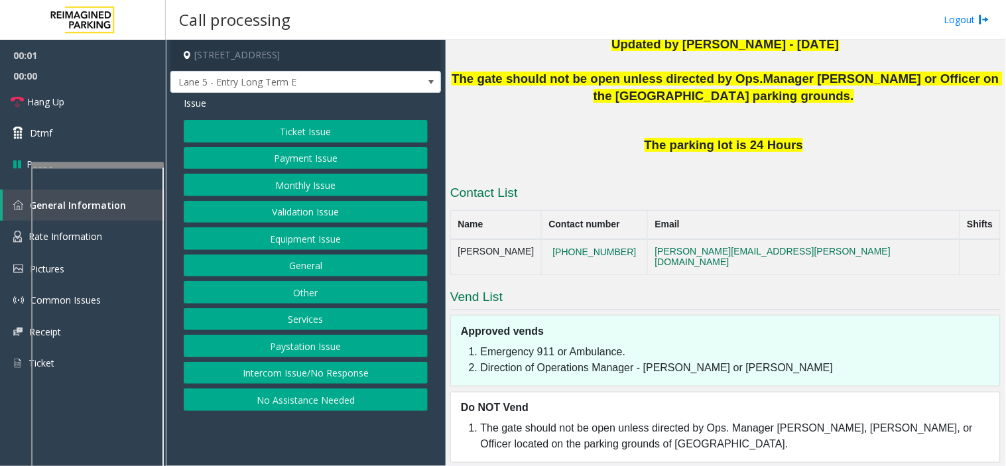
scroll to position [326, 0]
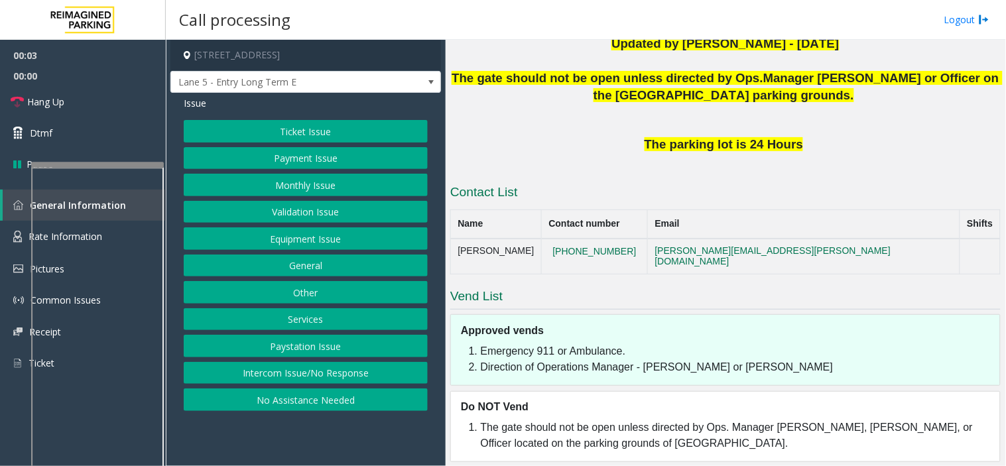
drag, startPoint x: 339, startPoint y: 374, endPoint x: 354, endPoint y: 307, distance: 68.7
click at [339, 374] on button "Intercom Issue/No Response" at bounding box center [306, 373] width 244 height 23
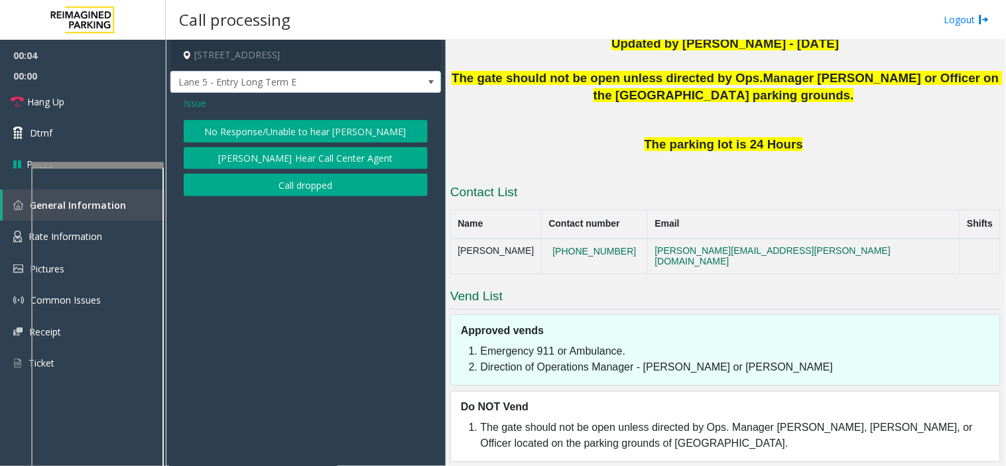
click at [247, 129] on button "No Response/Unable to hear [PERSON_NAME]" at bounding box center [306, 131] width 244 height 23
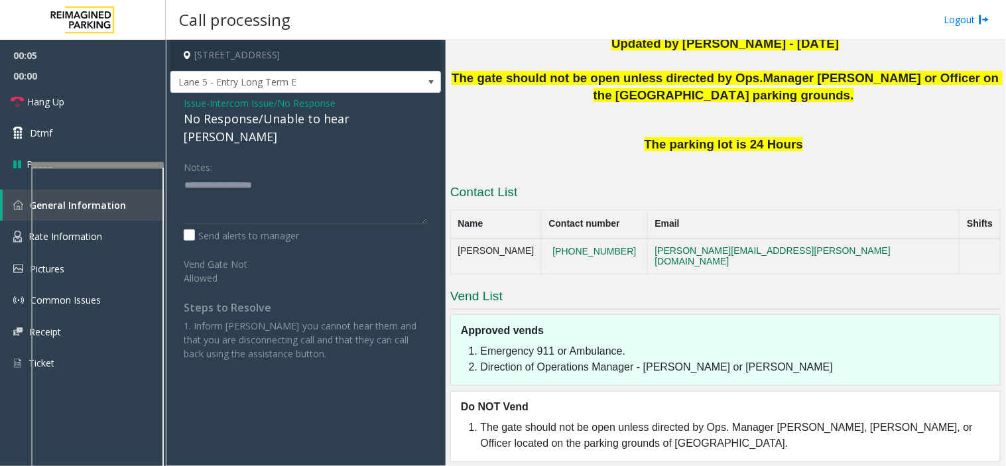
click at [242, 113] on div "No Response/Unable to hear [PERSON_NAME]" at bounding box center [306, 128] width 244 height 36
type textarea "**********"
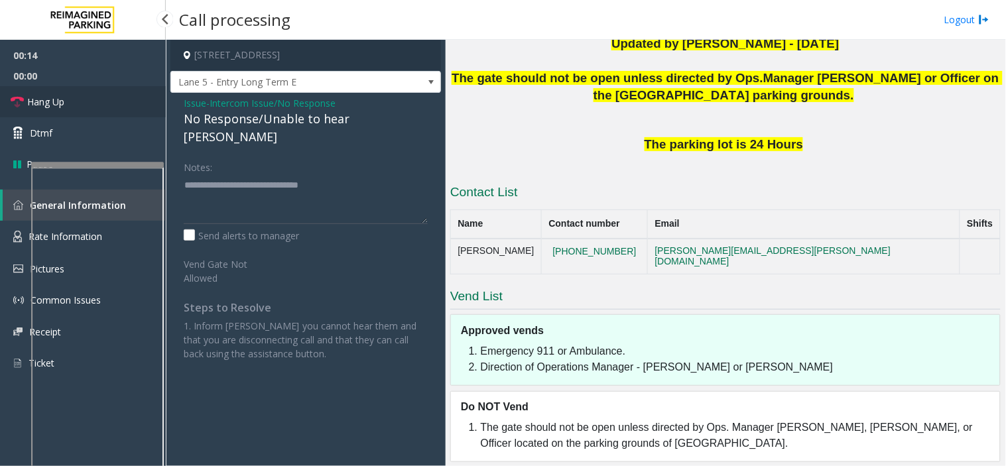
click at [104, 108] on link "Hang Up" at bounding box center [83, 101] width 166 height 31
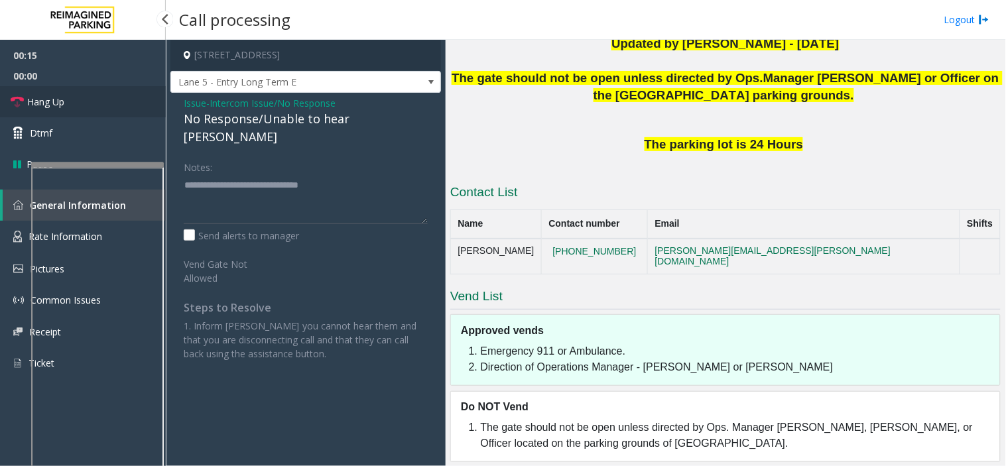
click at [104, 108] on link "Hang Up" at bounding box center [83, 101] width 166 height 31
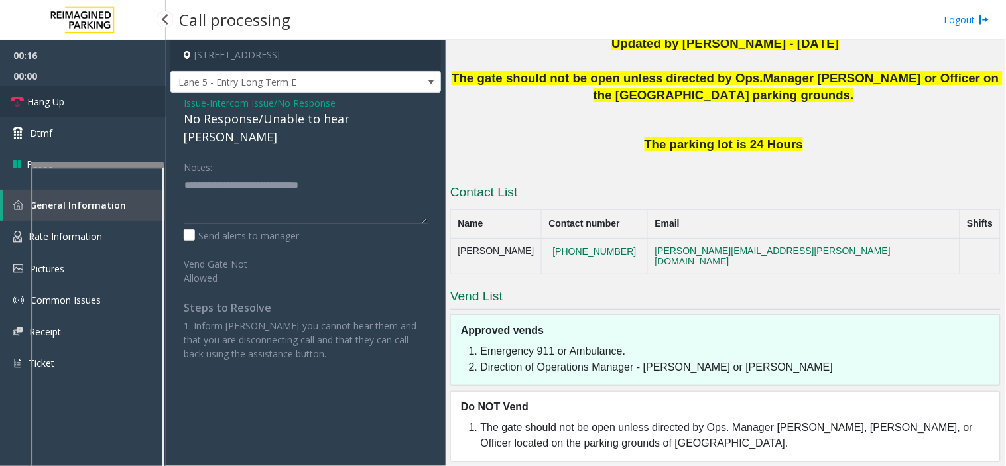
click at [104, 108] on link "Hang Up" at bounding box center [83, 101] width 166 height 31
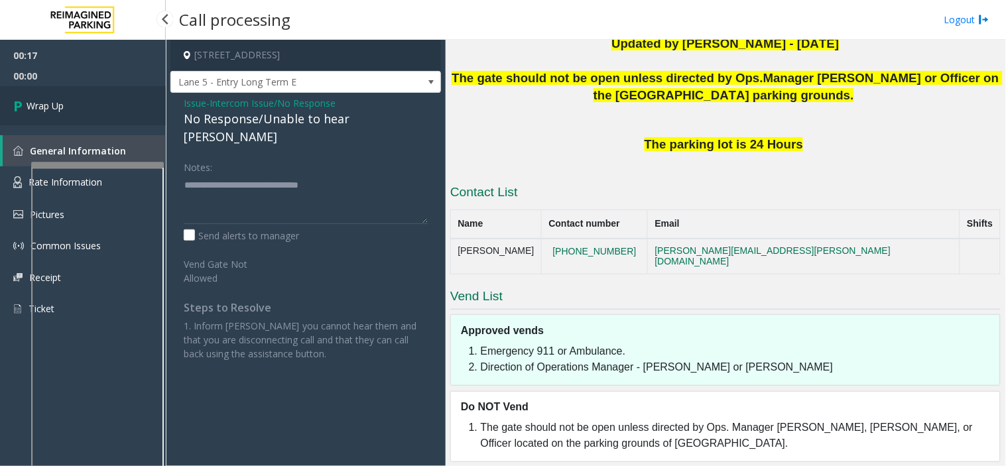
click at [104, 108] on link "Wrap Up" at bounding box center [83, 105] width 166 height 39
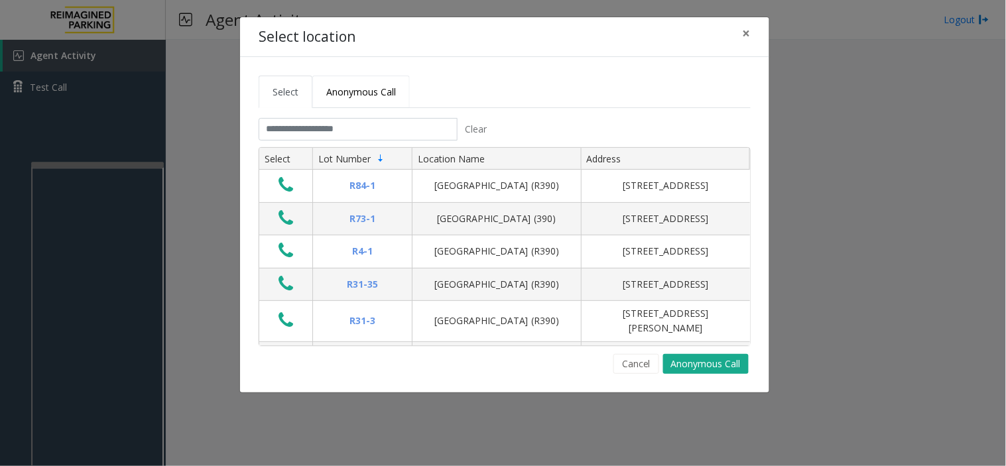
drag, startPoint x: 346, startPoint y: 87, endPoint x: 346, endPoint y: 101, distance: 14.6
click at [346, 87] on span "Anonymous Call" at bounding box center [361, 92] width 70 height 13
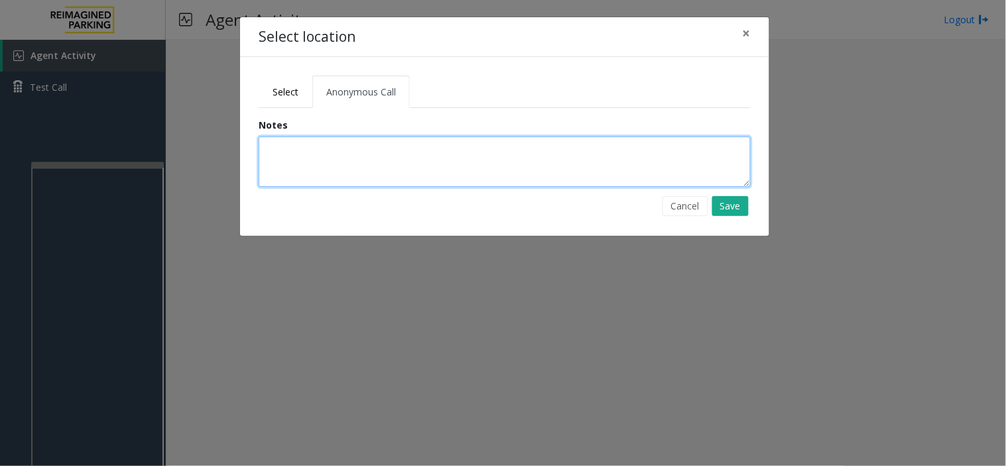
click at [328, 157] on textarea at bounding box center [505, 162] width 492 height 50
type textarea "*"
type textarea "**********"
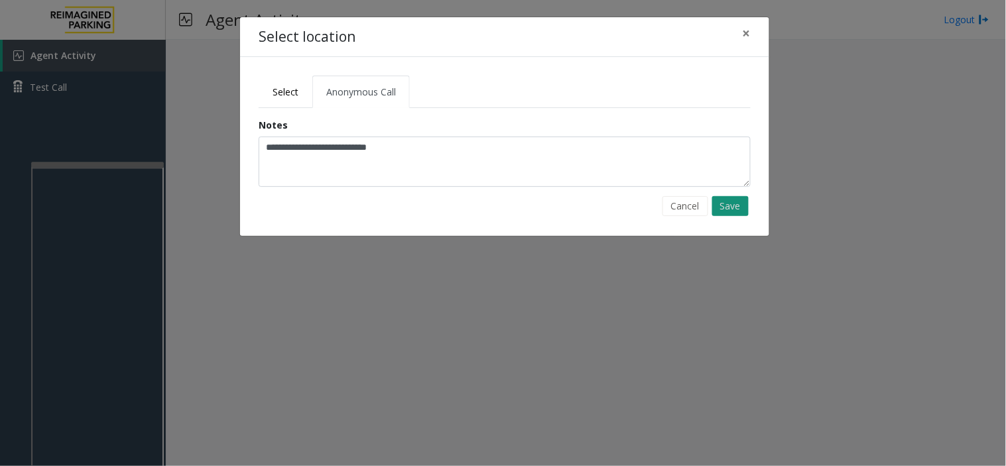
click at [726, 211] on button "Save" at bounding box center [730, 206] width 36 height 20
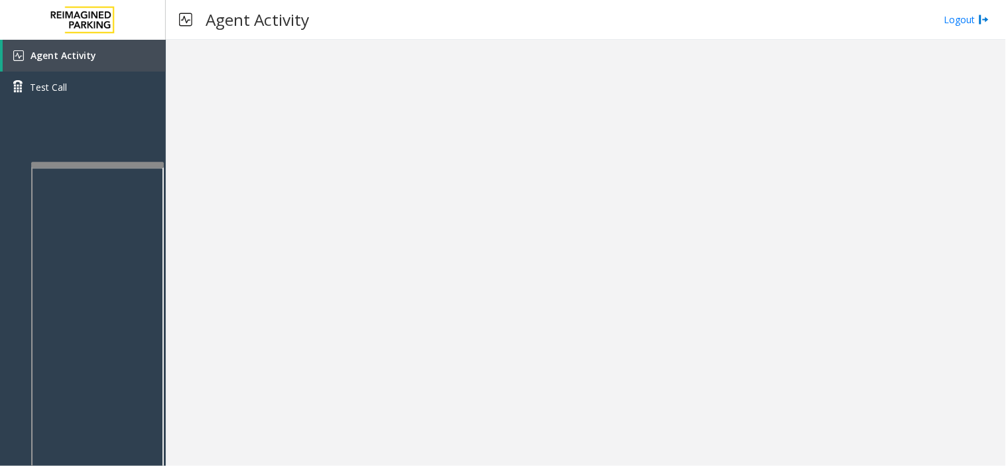
click at [138, 62] on link "Agent Activity" at bounding box center [84, 56] width 163 height 32
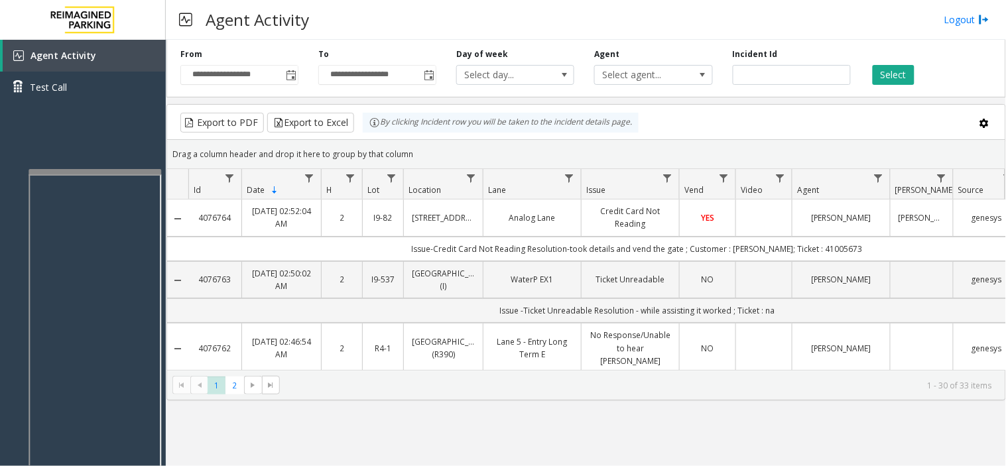
click at [101, 169] on div at bounding box center [95, 171] width 133 height 5
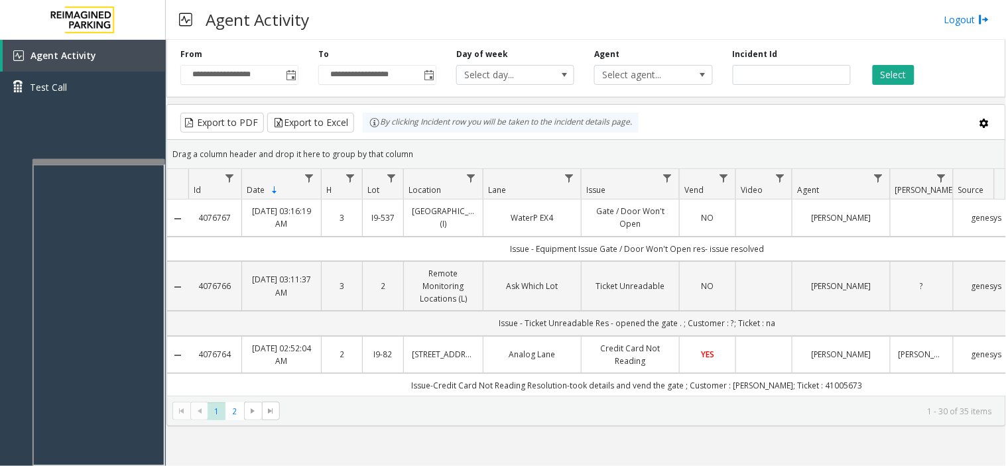
click at [121, 165] on div at bounding box center [99, 161] width 133 height 5
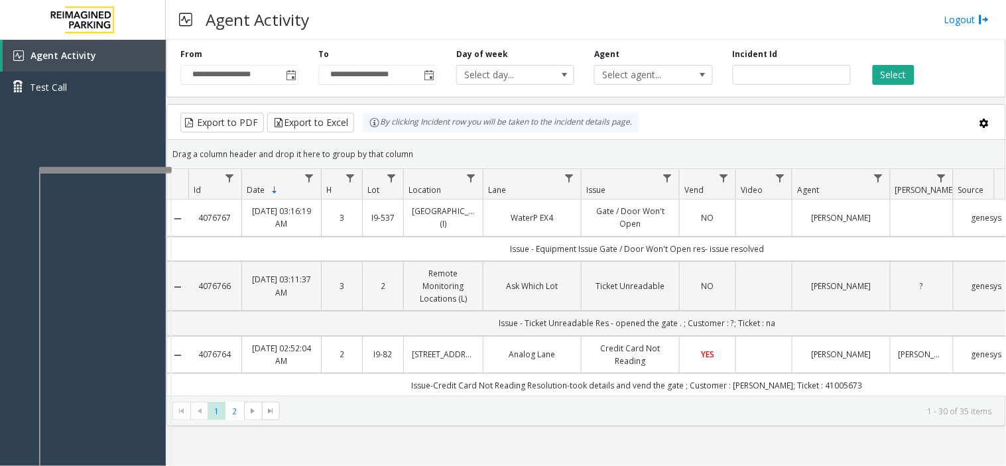
click at [101, 168] on div at bounding box center [105, 169] width 133 height 5
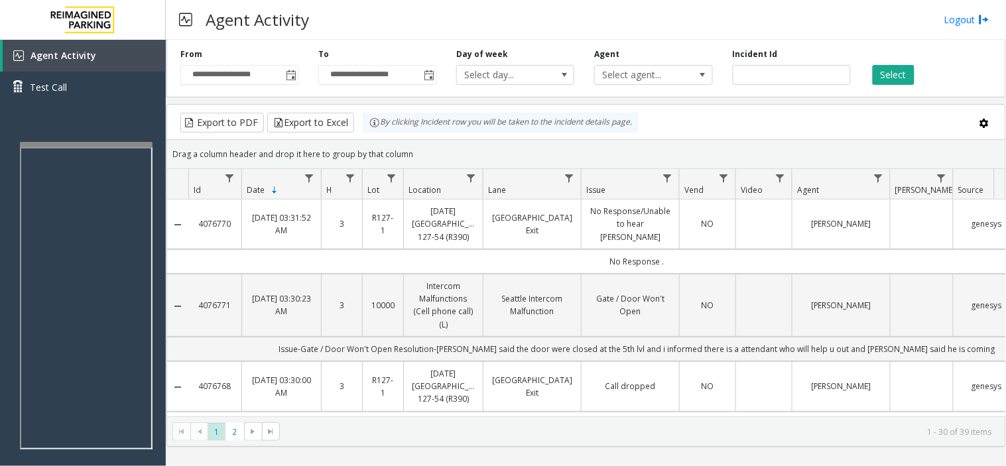
click at [967, 27] on div "Agent Activity Logout" at bounding box center [586, 20] width 841 height 40
click at [965, 19] on link "Logout" at bounding box center [967, 20] width 45 height 14
